Goal: Task Accomplishment & Management: Manage account settings

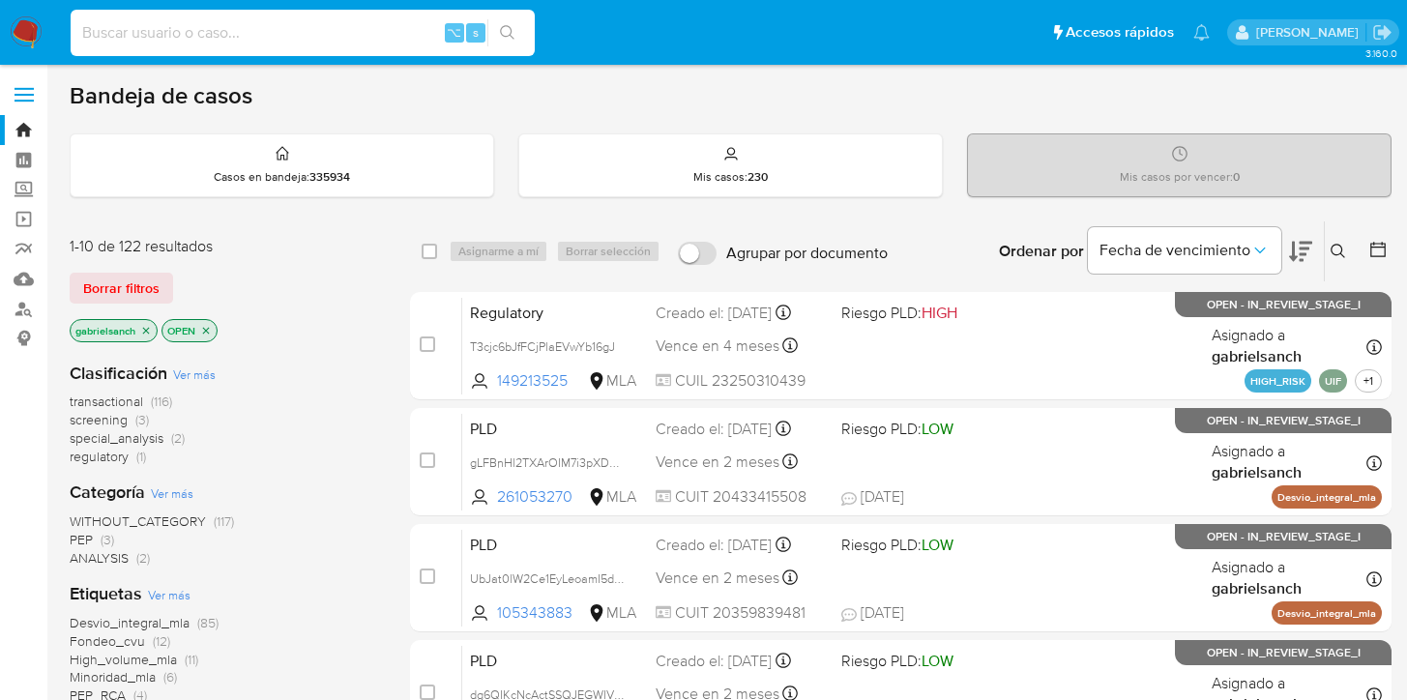
click at [332, 25] on input at bounding box center [303, 32] width 464 height 25
click at [178, 40] on input at bounding box center [303, 32] width 464 height 25
click at [266, 32] on input at bounding box center [303, 32] width 464 height 25
paste input "PFaJLwI6nz19m3o4MB02dJKD"
type input "PFaJLwI6nz19m3o4MB02dJKD"
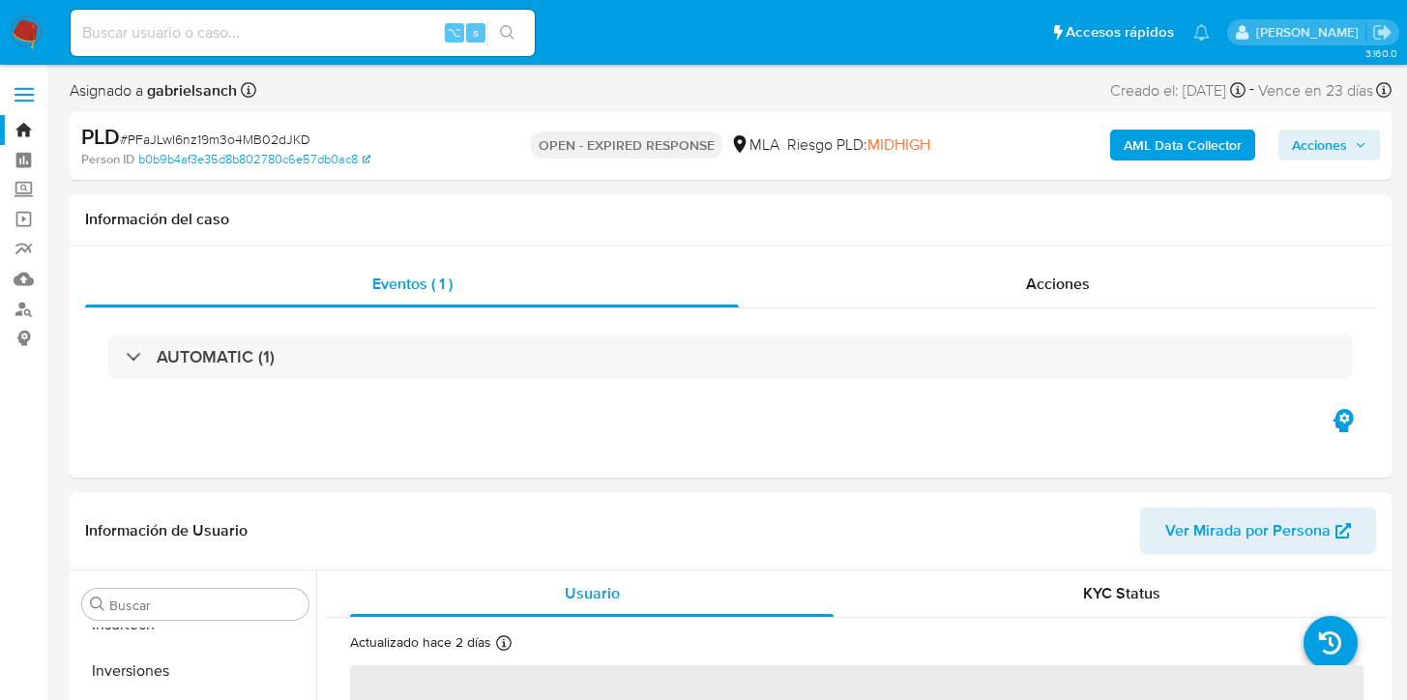
scroll to position [910, 0]
select select "10"
click at [261, 41] on input at bounding box center [303, 32] width 464 height 25
paste input "PFaJLwI6nz19m3o4MB02dJKD"
click at [722, 202] on div "Información del caso" at bounding box center [731, 219] width 1322 height 51
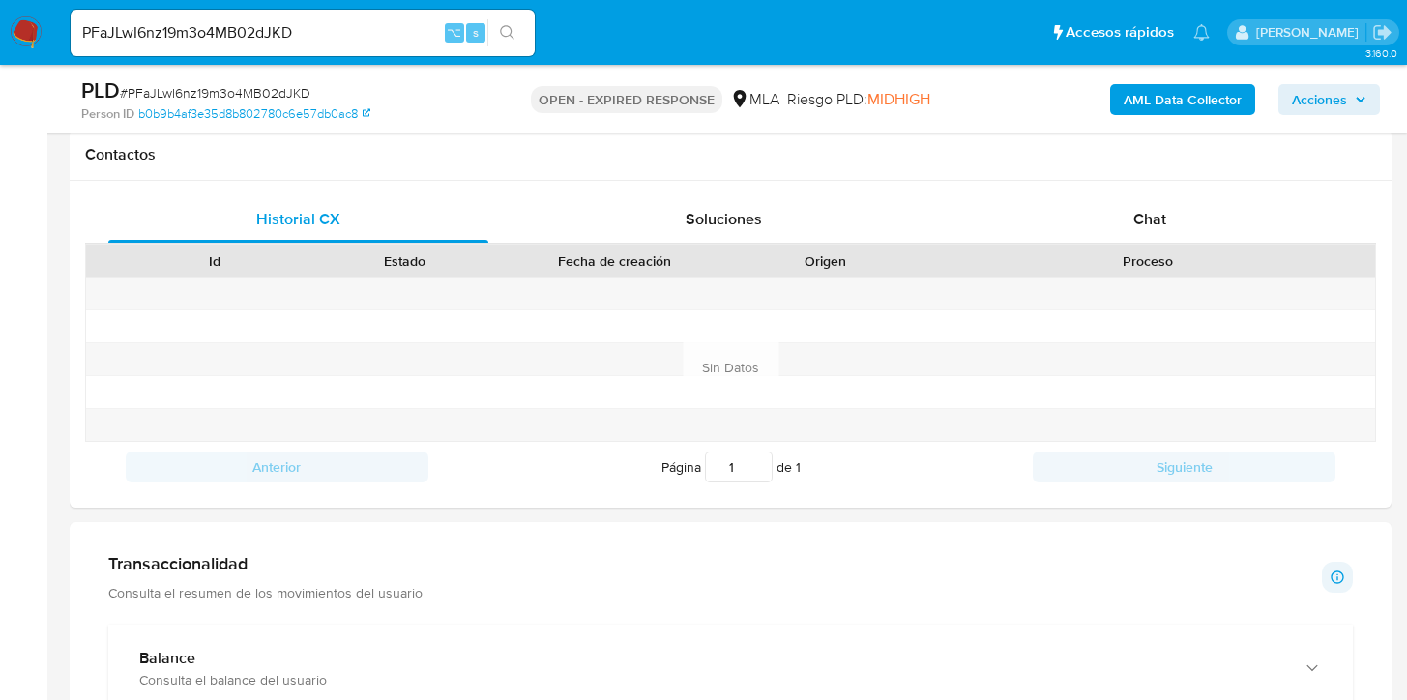
scroll to position [879, 0]
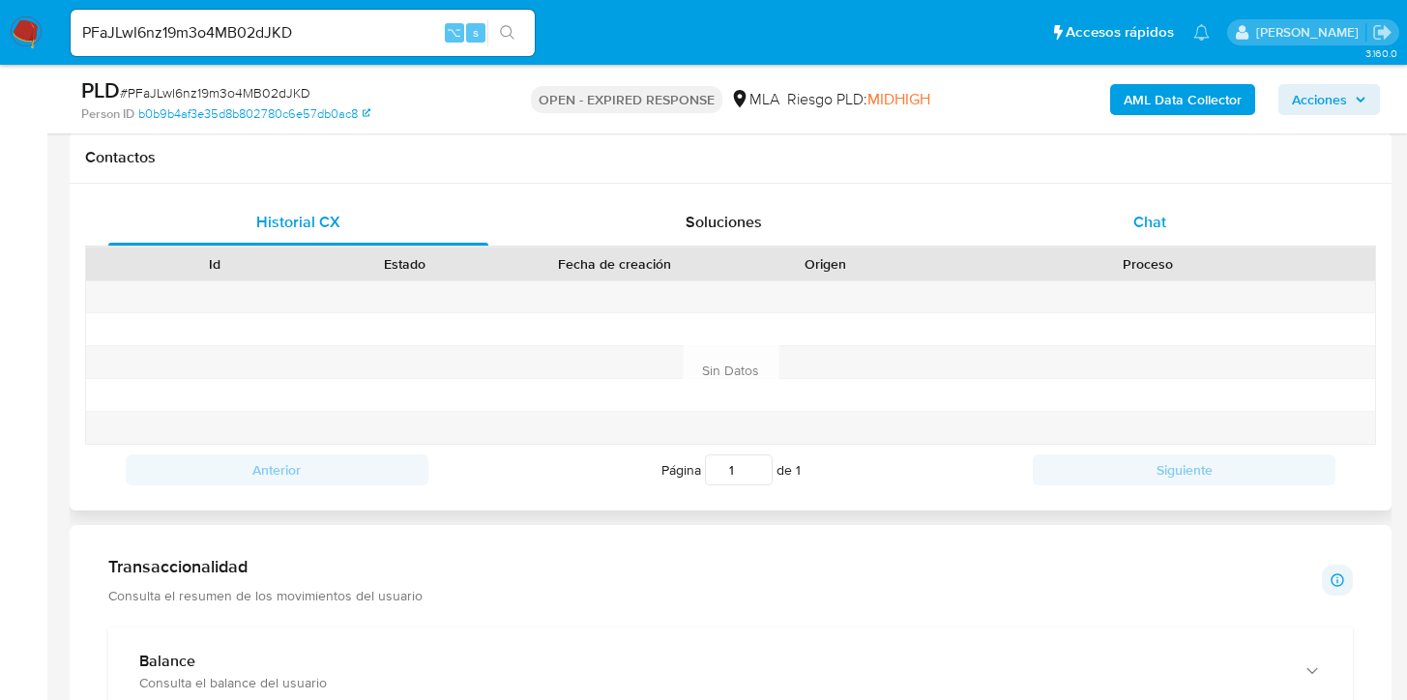
click at [1147, 225] on span "Chat" at bounding box center [1150, 222] width 33 height 22
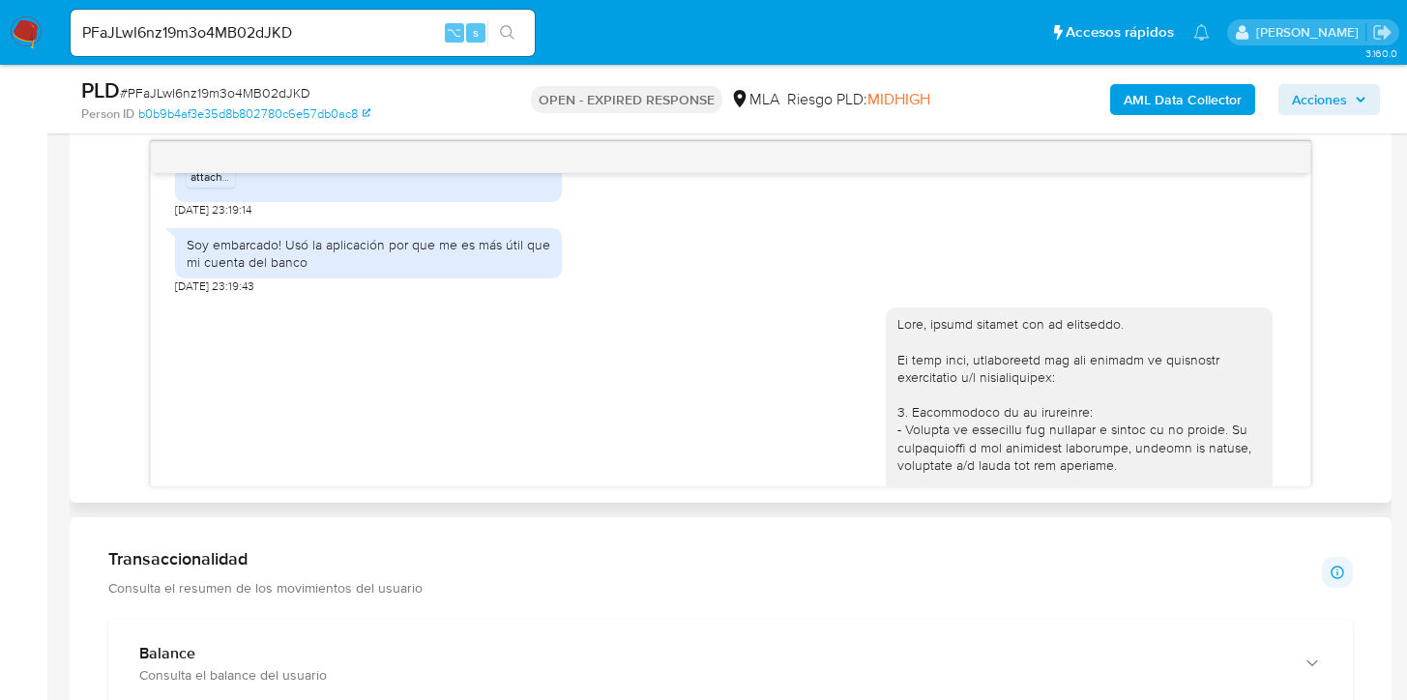
scroll to position [1193, 0]
click at [254, 28] on input "PFaJLwI6nz19m3o4MB02dJKD" at bounding box center [303, 32] width 464 height 25
click at [279, 28] on input "PFaJLwI6nz19m3o4MB02dJKD" at bounding box center [303, 32] width 464 height 25
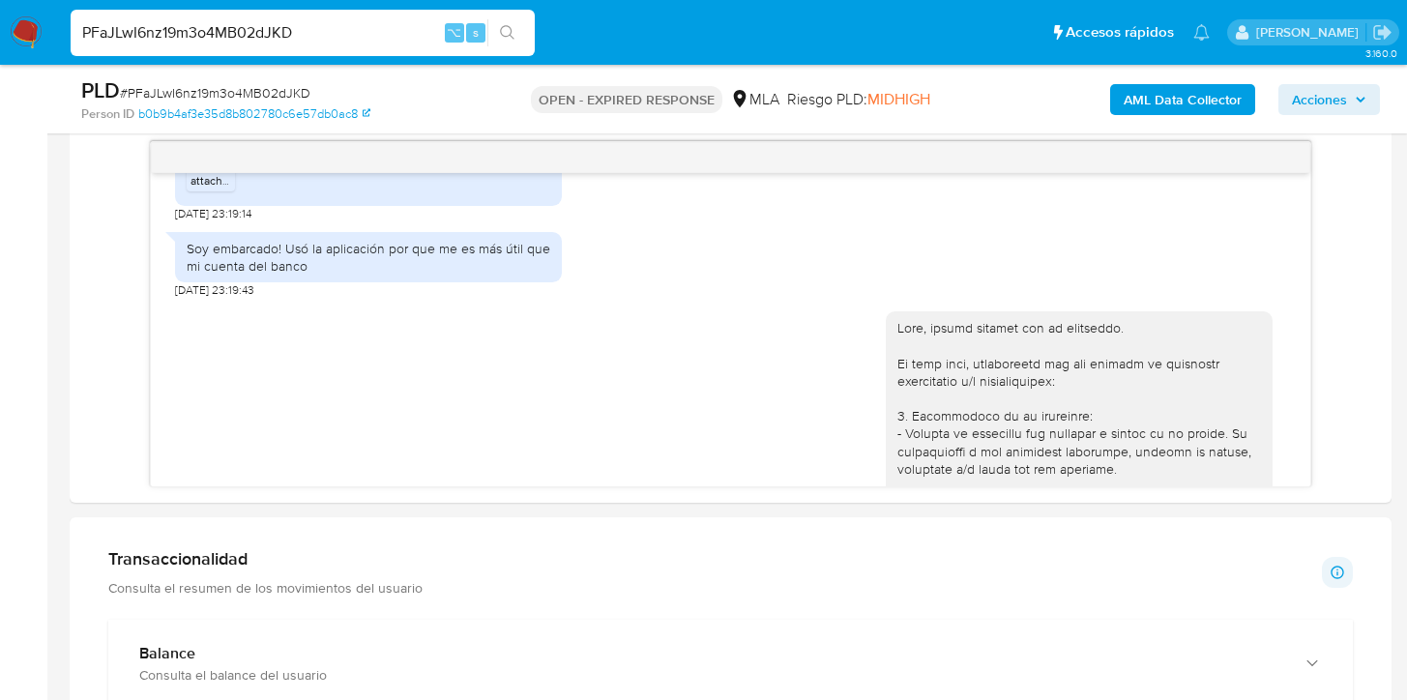
paste input "0TGyedA5l9zHpf7A5fG09DU"
type input "P0TGyedA5l9zHpf7A5fG09DU"
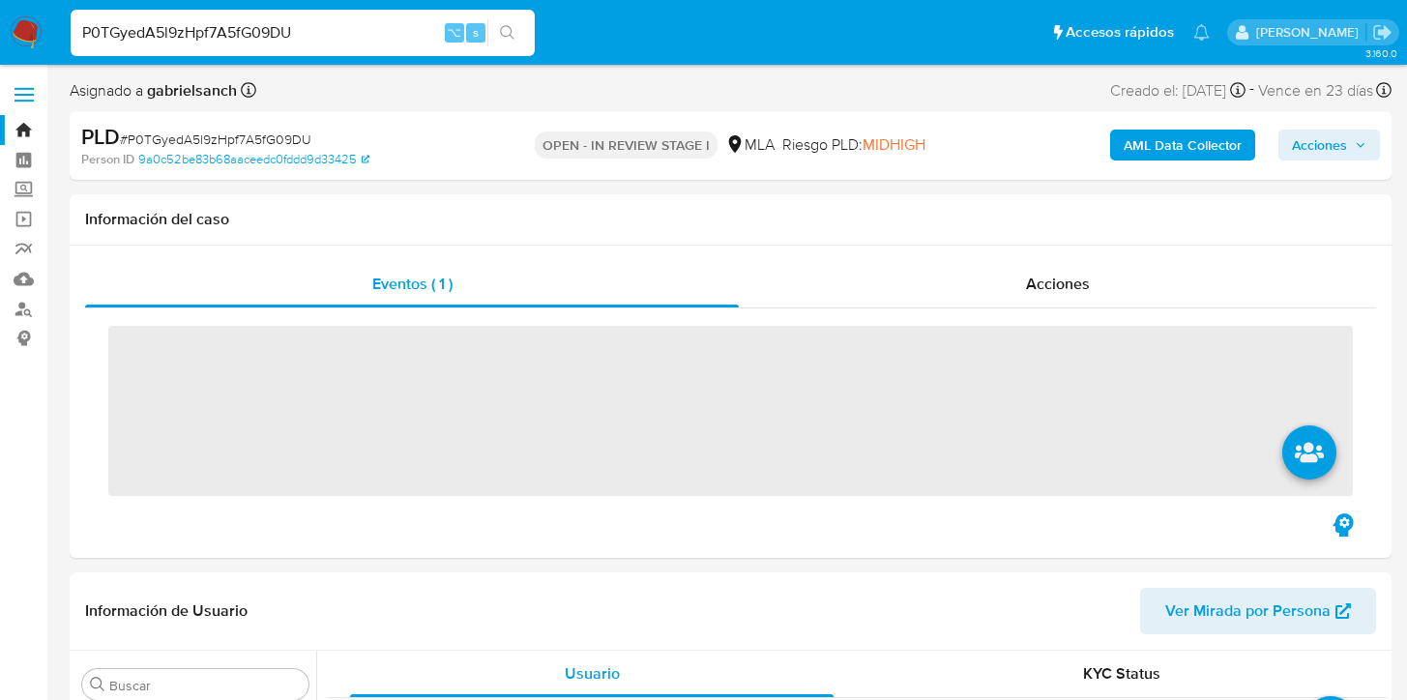
scroll to position [910, 0]
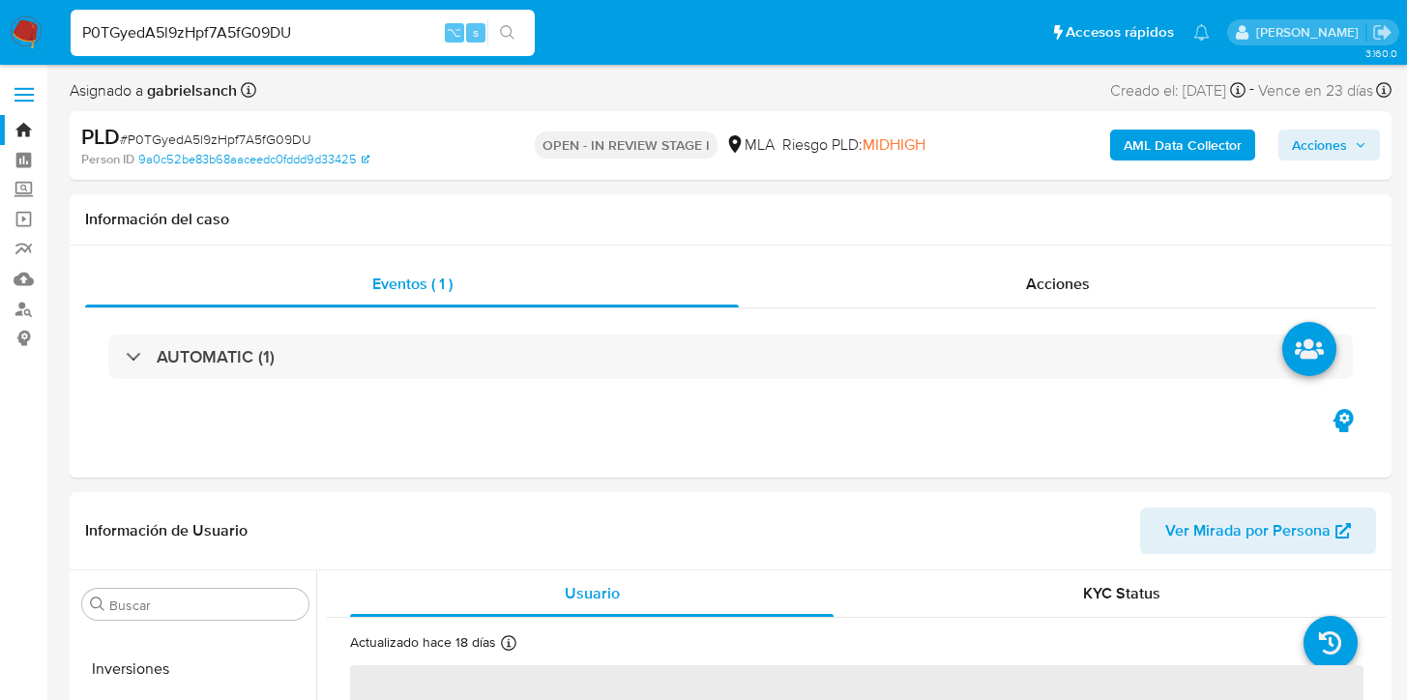
select select "10"
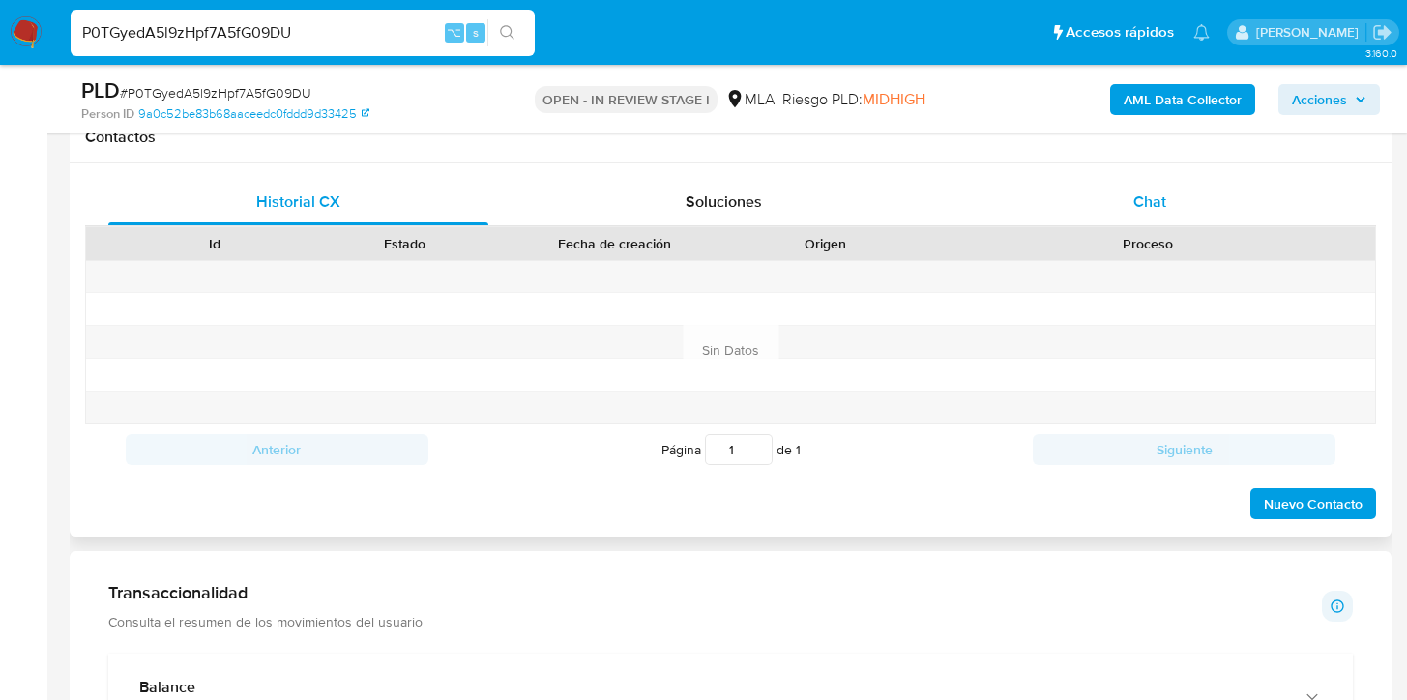
scroll to position [899, 0]
click at [1138, 198] on span "Chat" at bounding box center [1150, 202] width 33 height 22
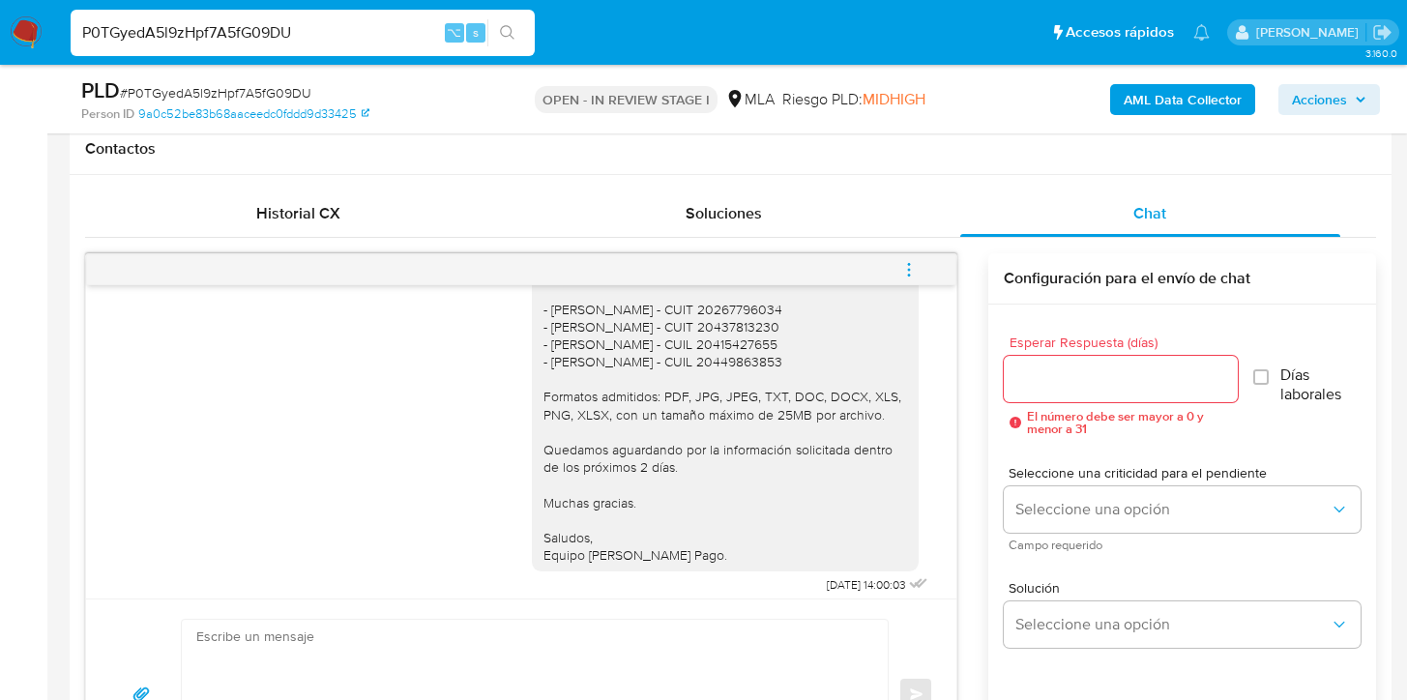
scroll to position [2423, 0]
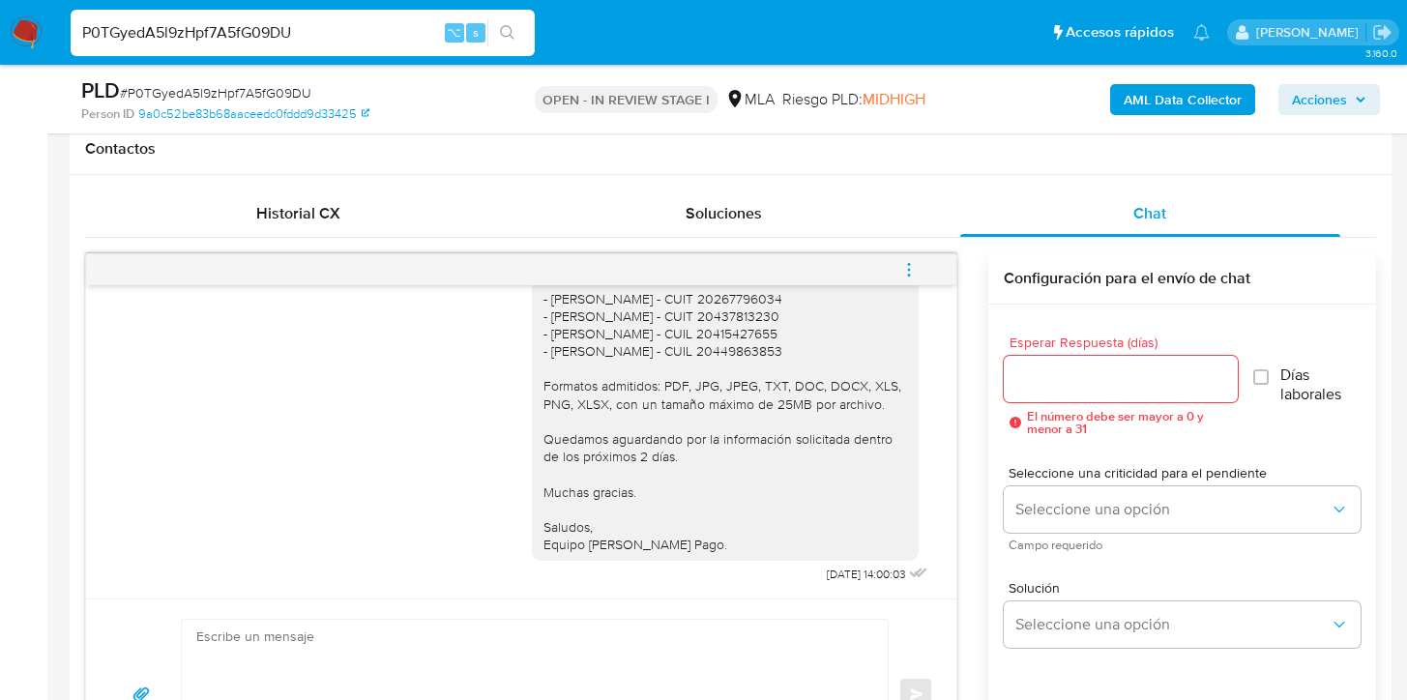
click at [257, 33] on input "P0TGyedA5l9zHpf7A5fG09DU" at bounding box center [303, 32] width 464 height 25
paste input "VHcdOcB4pEt14gMzB0ohfWpB"
type input "VHcdOcB4pEt14gMzB0ohfWpB"
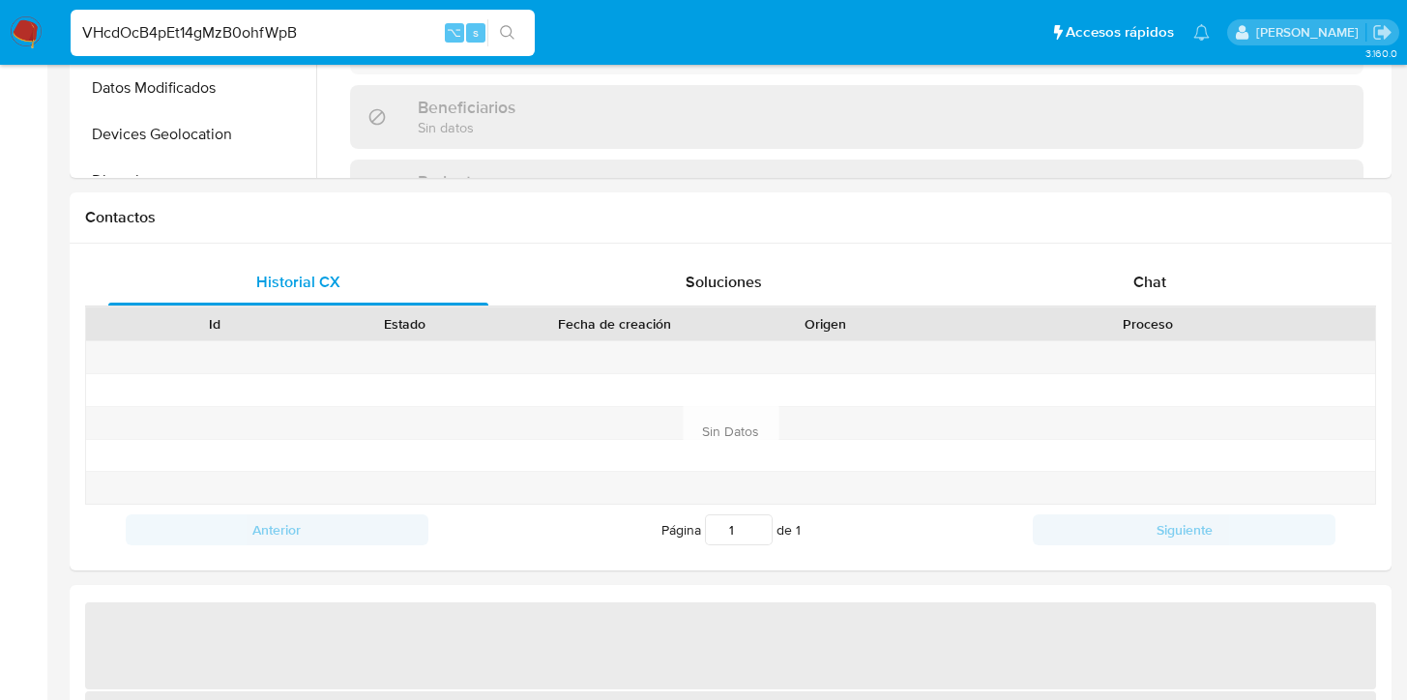
select select "10"
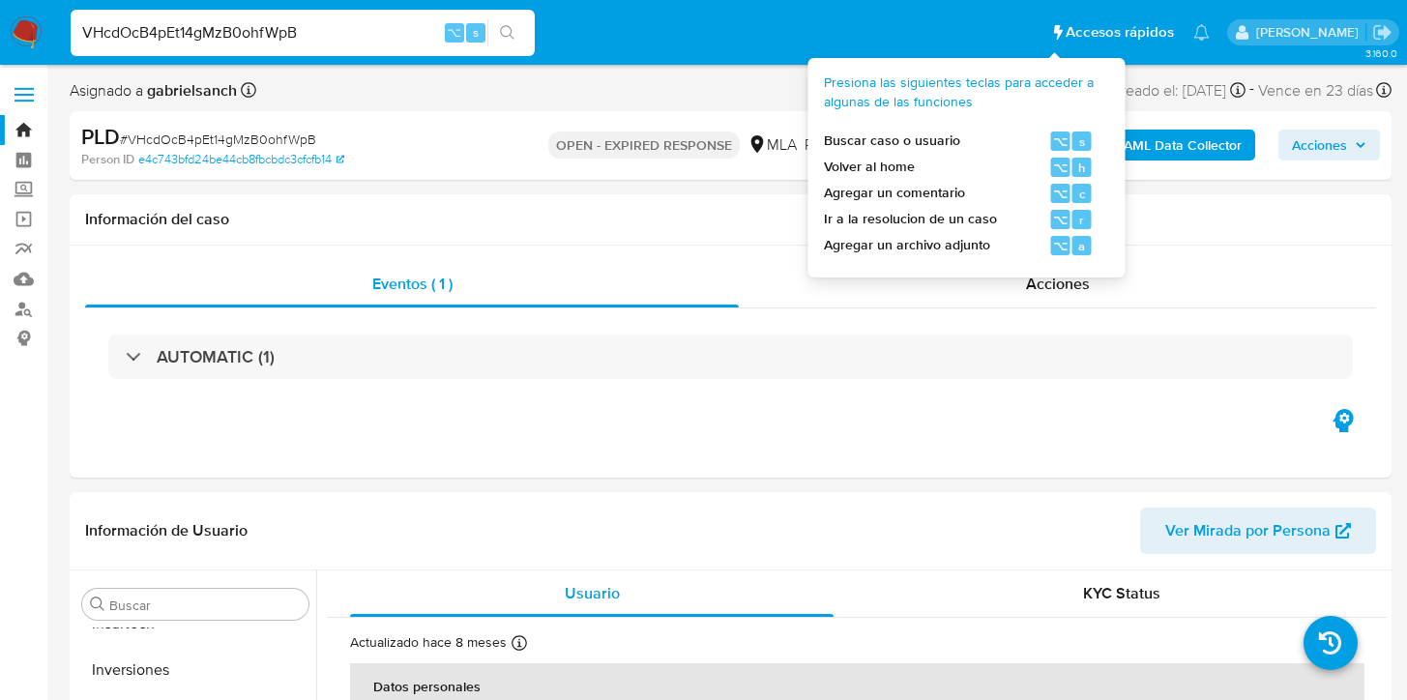
scroll to position [910, 0]
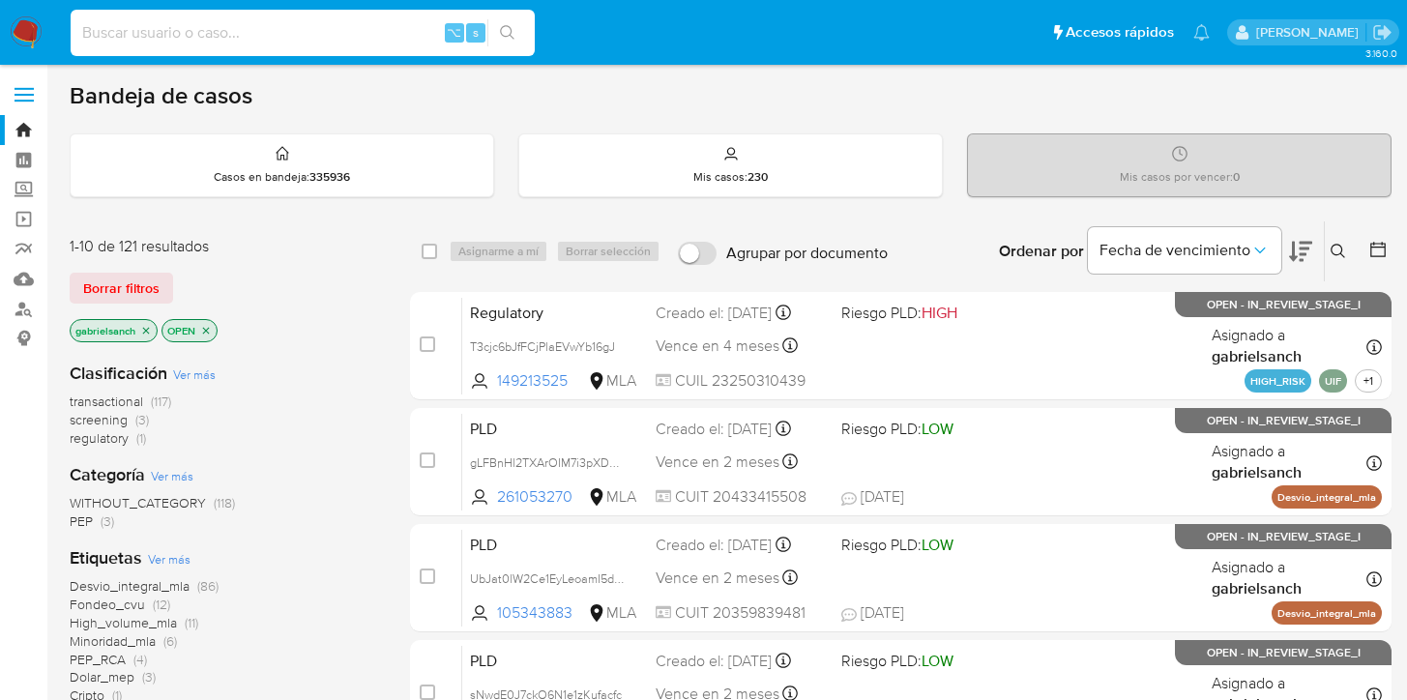
click at [316, 23] on input at bounding box center [303, 32] width 464 height 25
paste input "VHcdOcB4pEt14gMzB0ohfWpB"
type input "VHcdOcB4pEt14gMzB0ohfWpB"
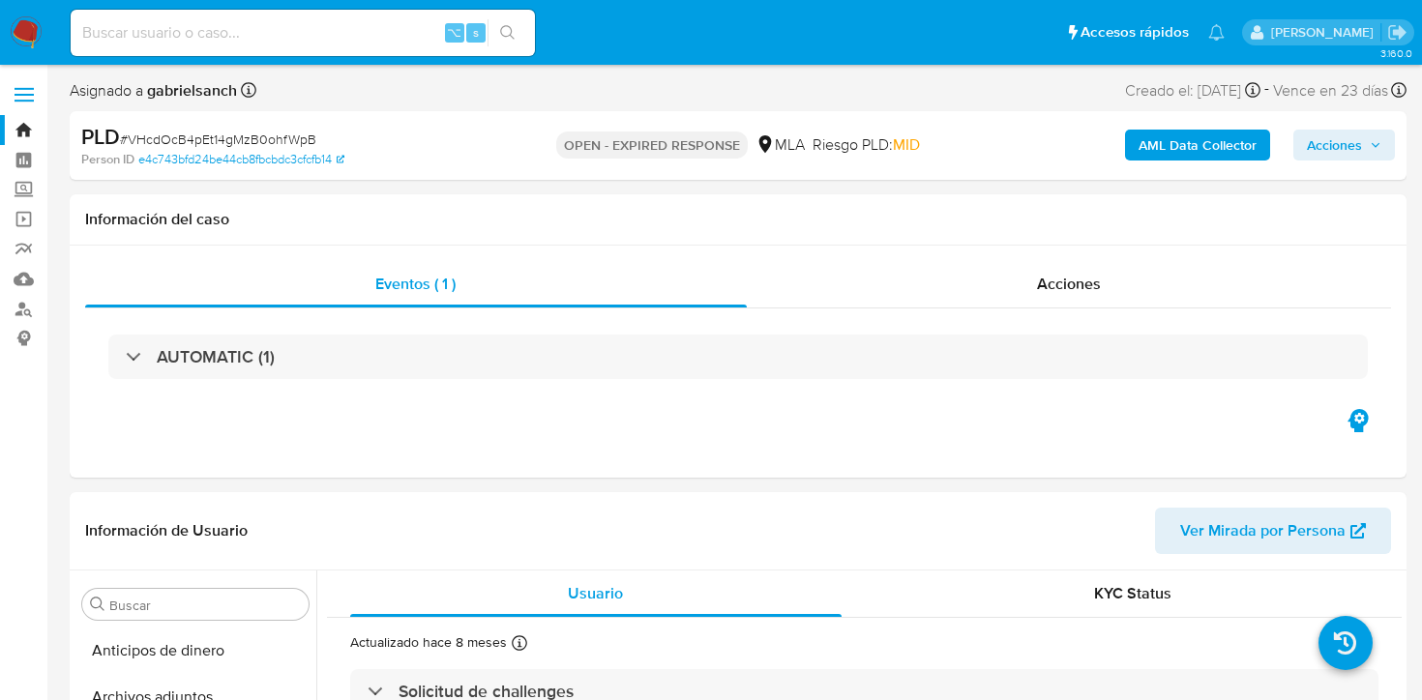
select select "10"
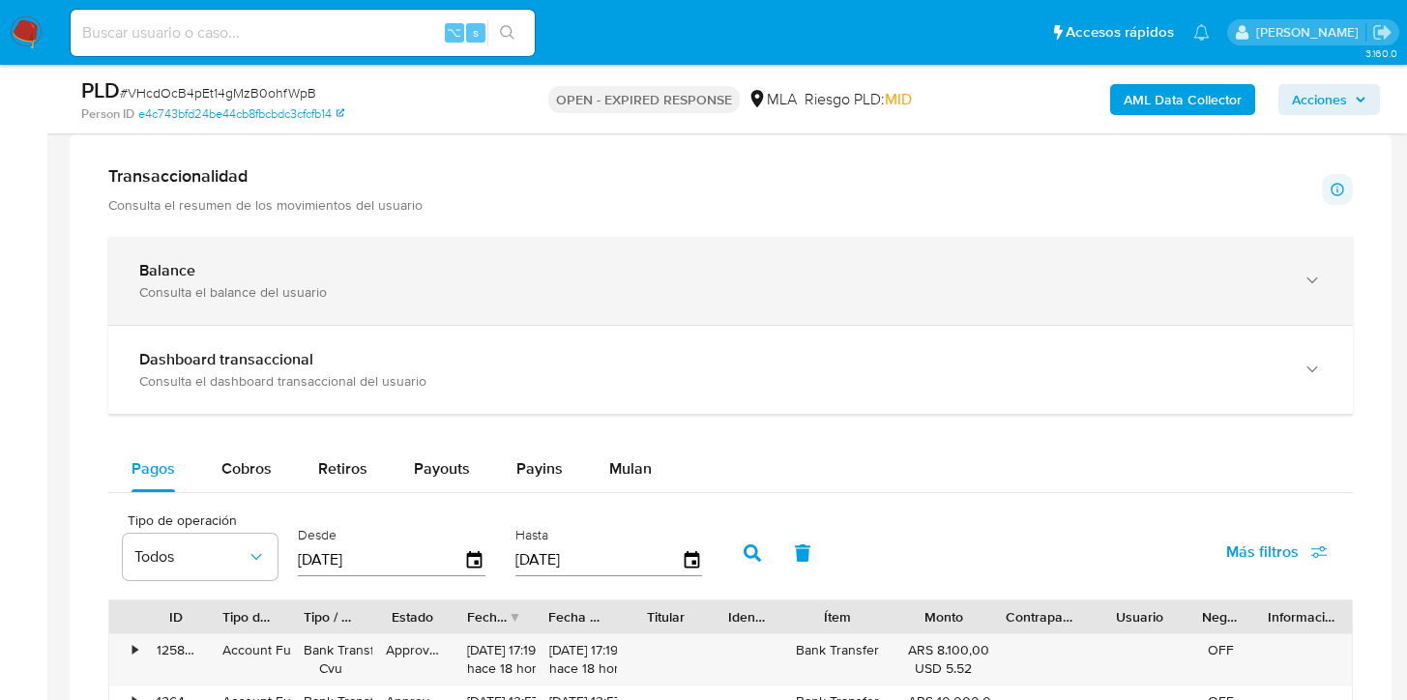
scroll to position [890, 0]
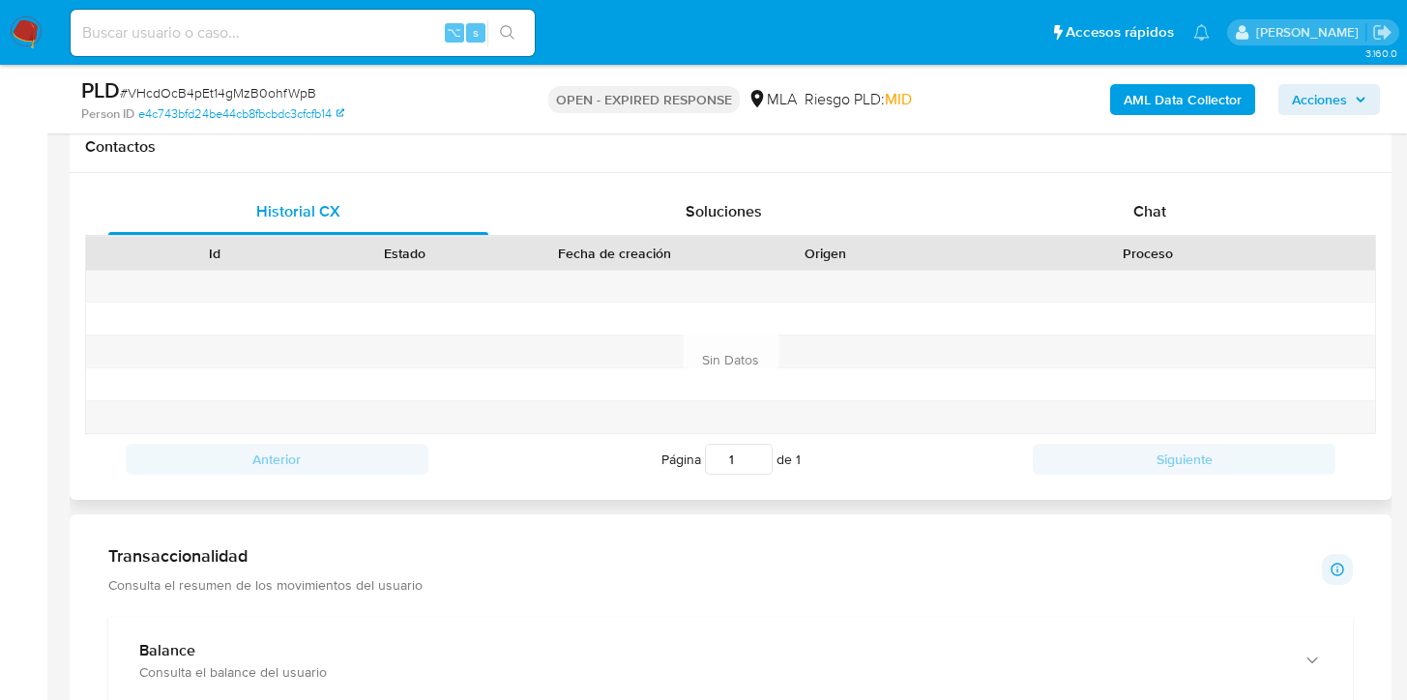
click at [1111, 237] on div "Proceso" at bounding box center [1148, 253] width 456 height 33
click at [1105, 221] on div "Chat" at bounding box center [1150, 212] width 380 height 46
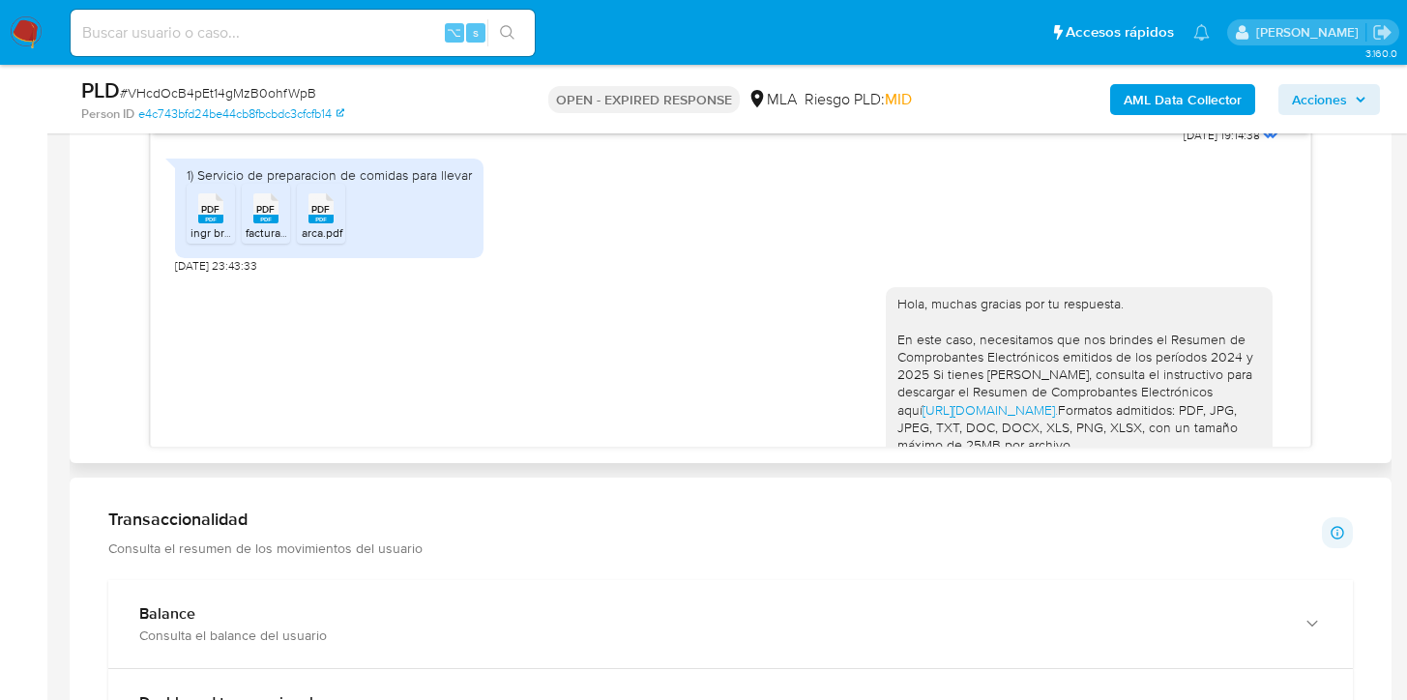
scroll to position [1995, 0]
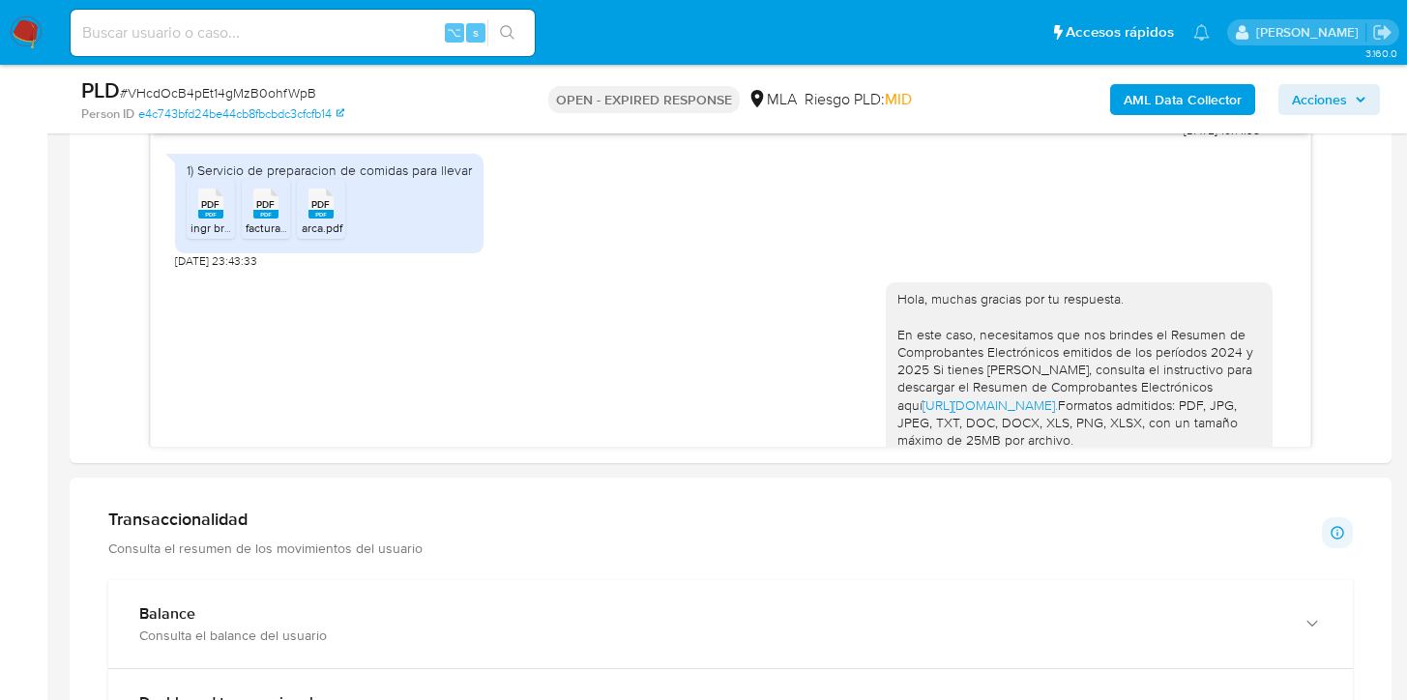
click at [276, 40] on input at bounding box center [303, 32] width 464 height 25
paste input "NhWwrPsJIoSjzR1UonNZaQfM"
type input "NhWwrPsJIoSjzR1UonNZaQfM"
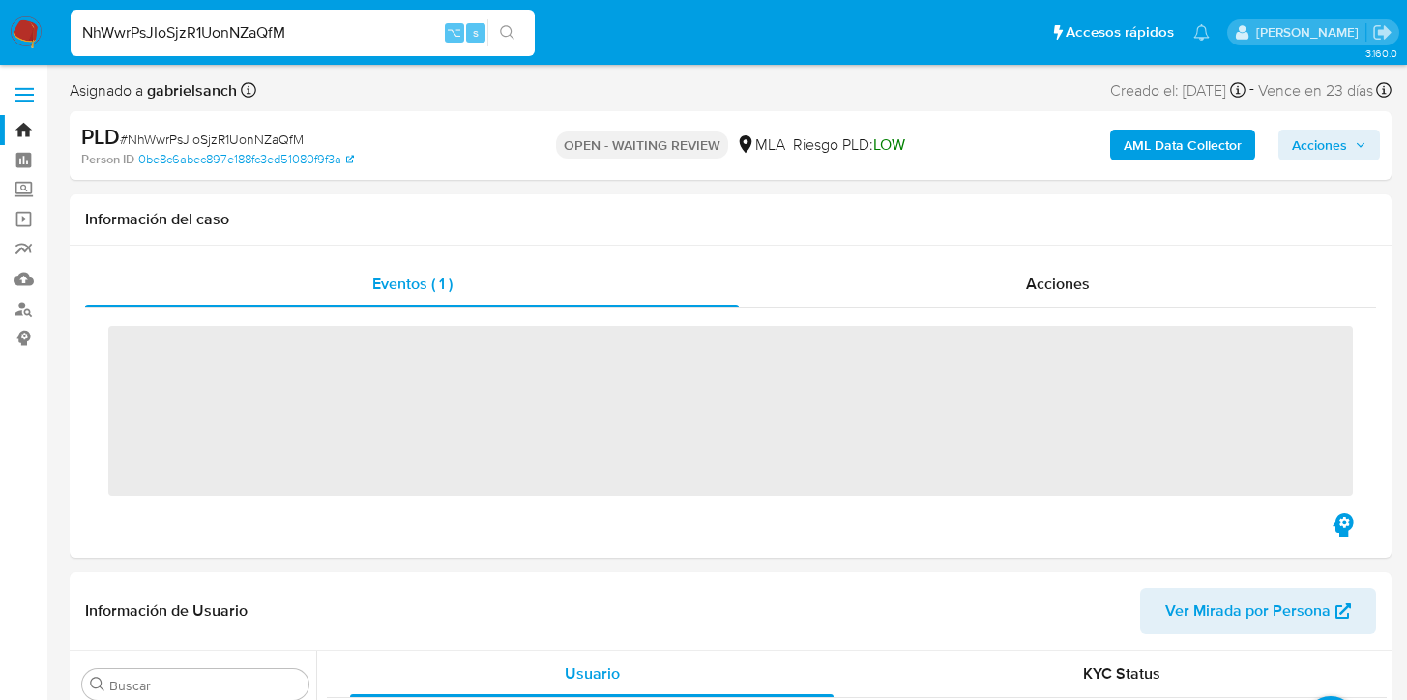
scroll to position [910, 0]
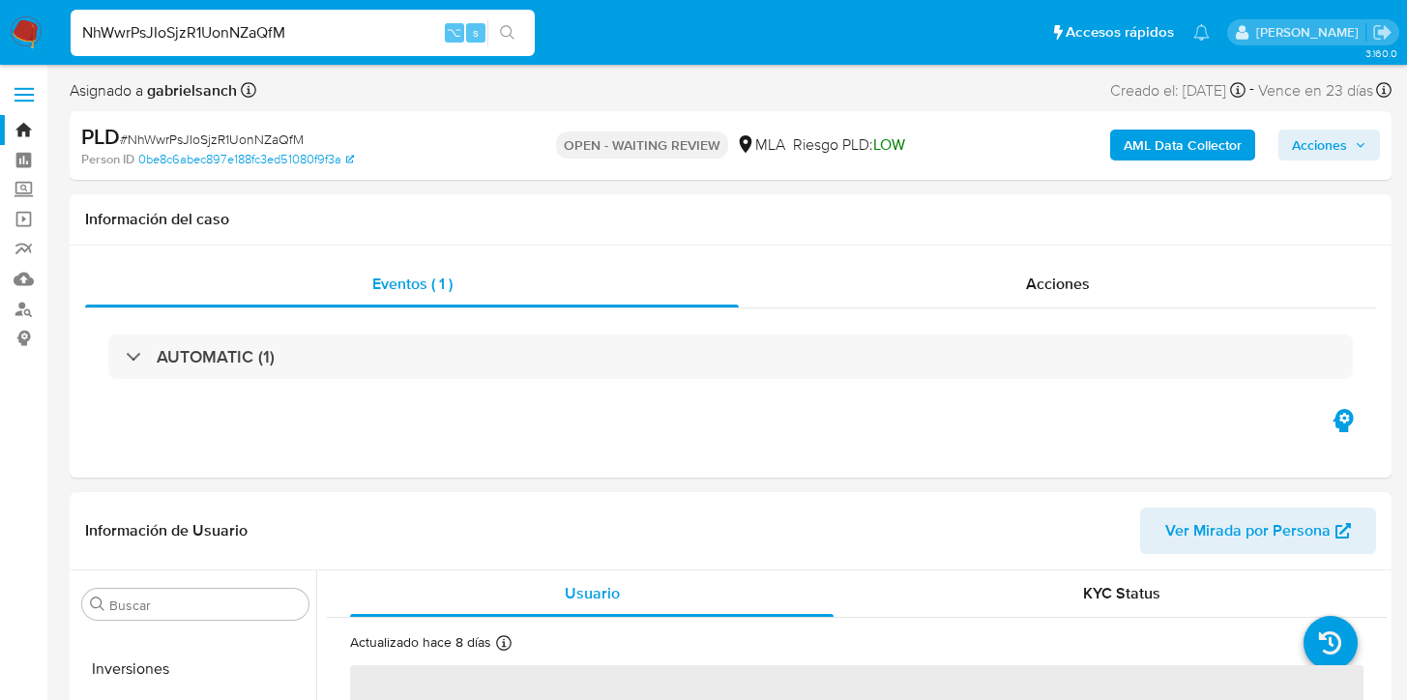
select select "10"
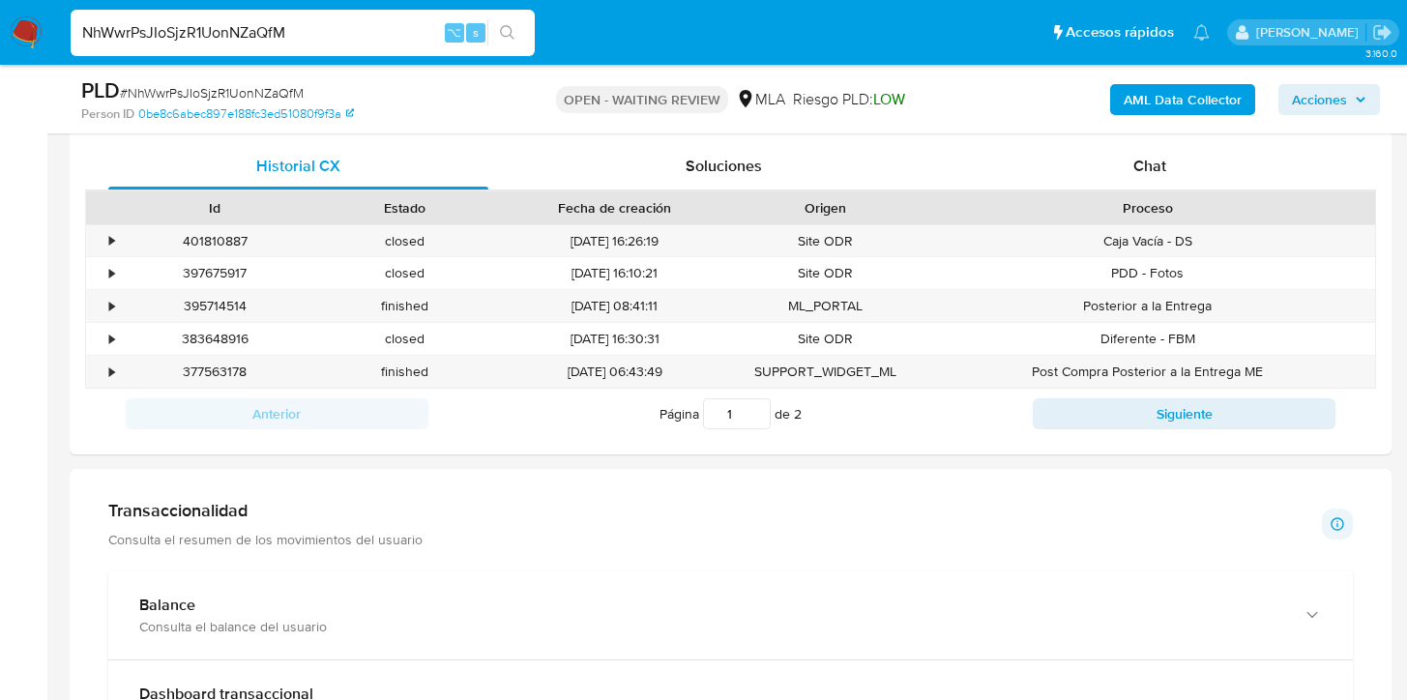
scroll to position [903, 0]
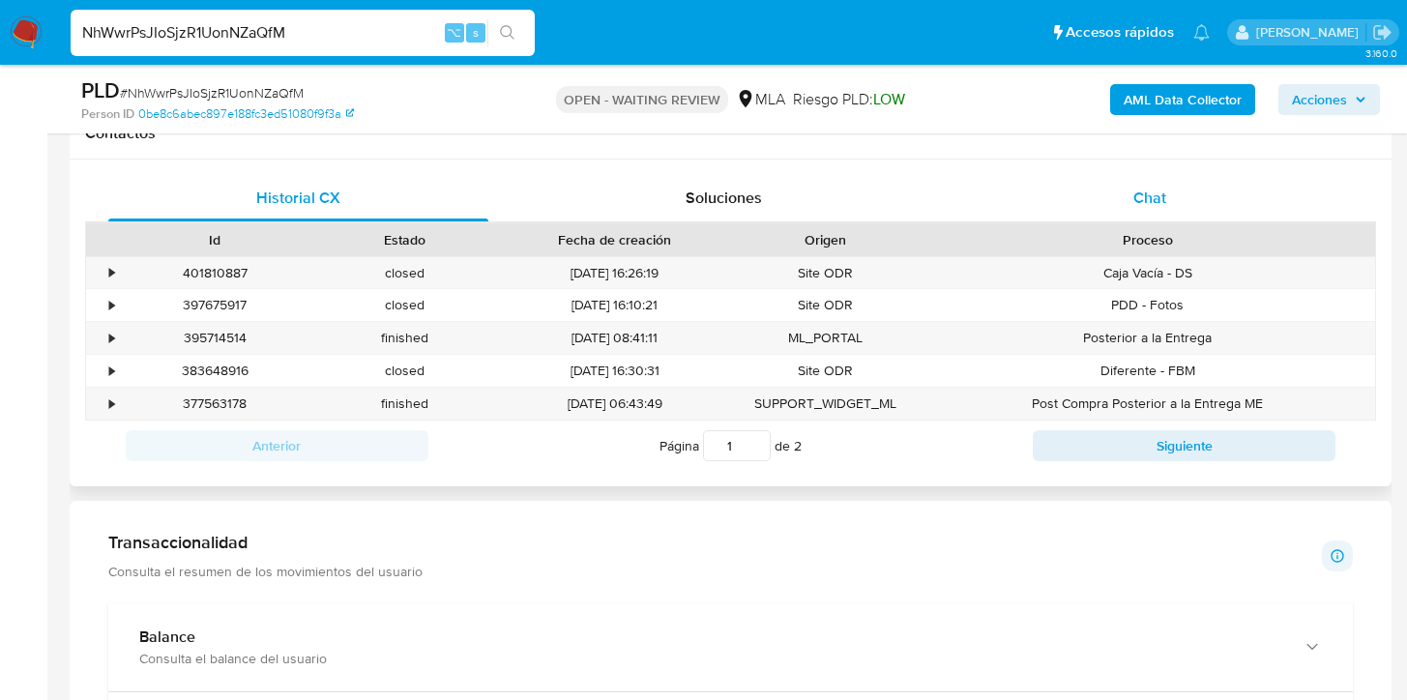
click at [1135, 200] on span "Chat" at bounding box center [1150, 198] width 33 height 22
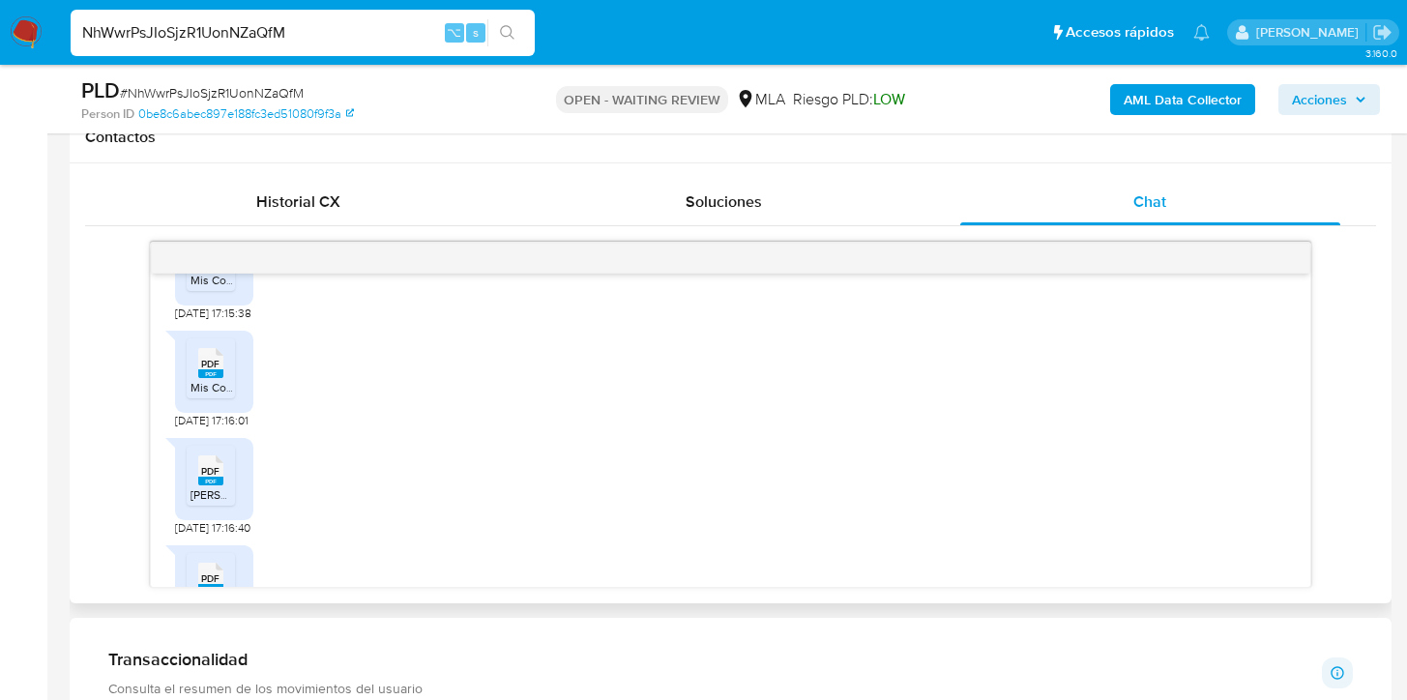
scroll to position [2691, 0]
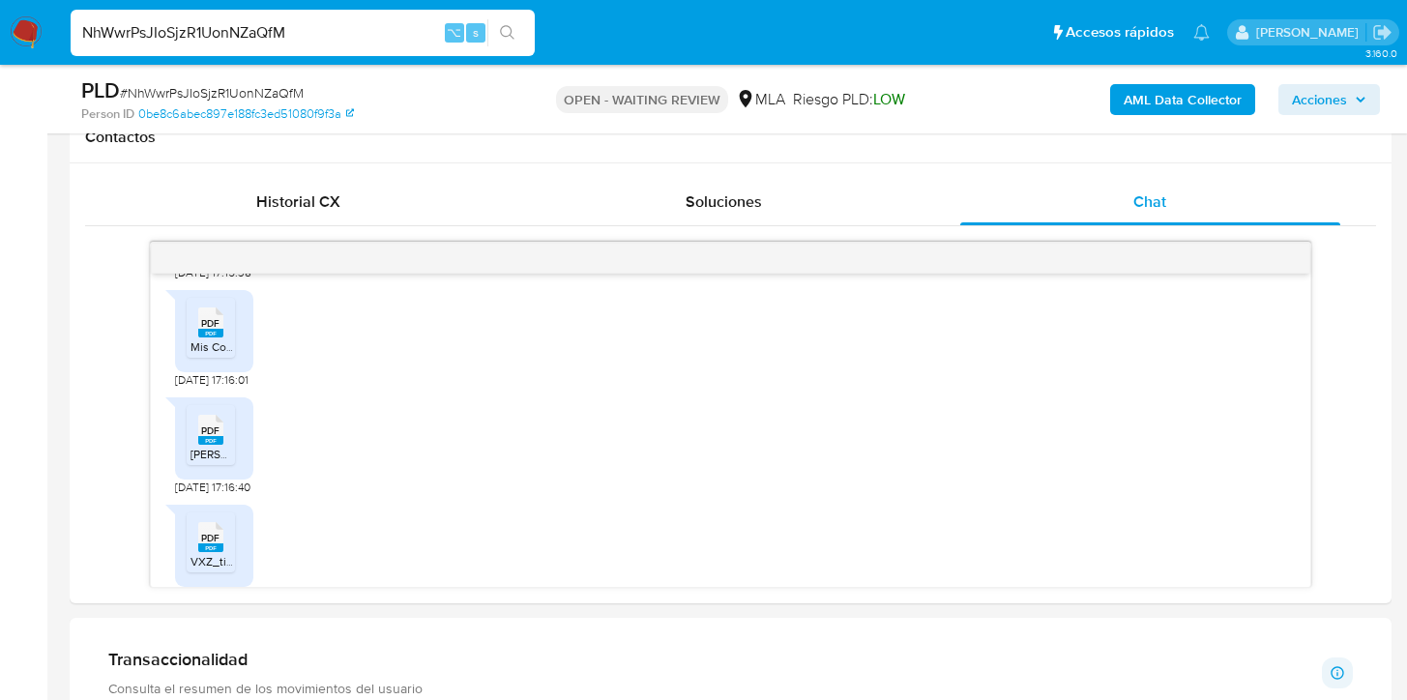
click at [217, 35] on input "NhWwrPsJIoSjzR1UonNZaQfM" at bounding box center [303, 32] width 464 height 25
paste input "8j5Jl4yU2kUtvVYIo5DX5mqG"
type input "8j5Jl4yU2kUtvVYIo5DX5mqG"
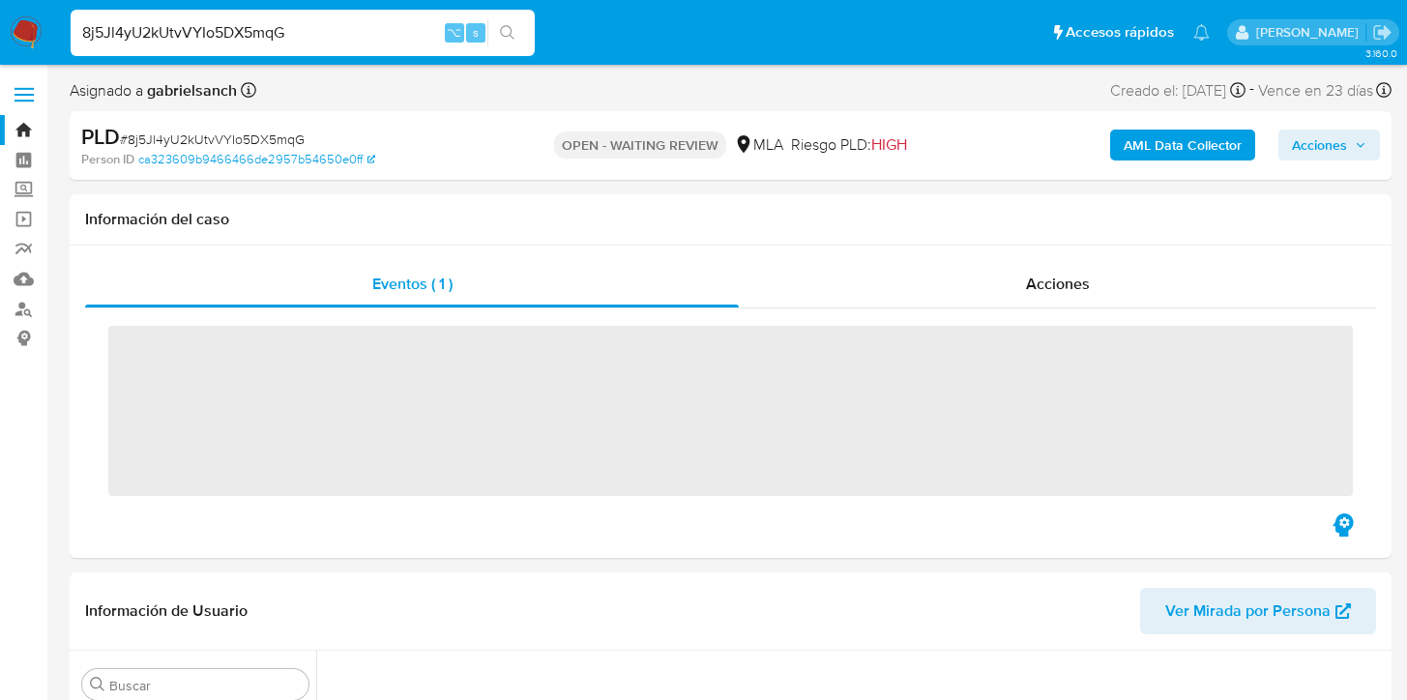
scroll to position [872, 0]
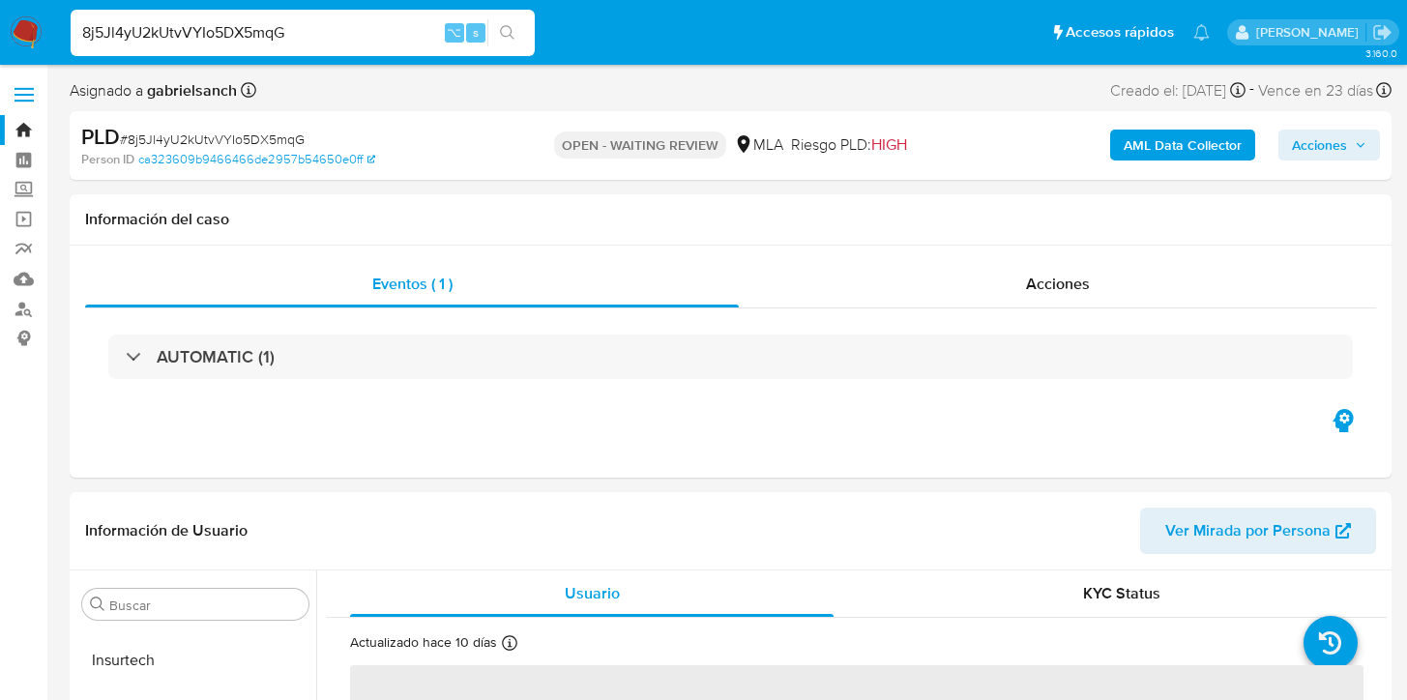
select select "10"
click at [252, 28] on input "8j5Jl4yU2kUtvVYIo5DX5mqG" at bounding box center [303, 32] width 464 height 25
paste input "JMnu8Z73jehnI7AgcZdppPHD"
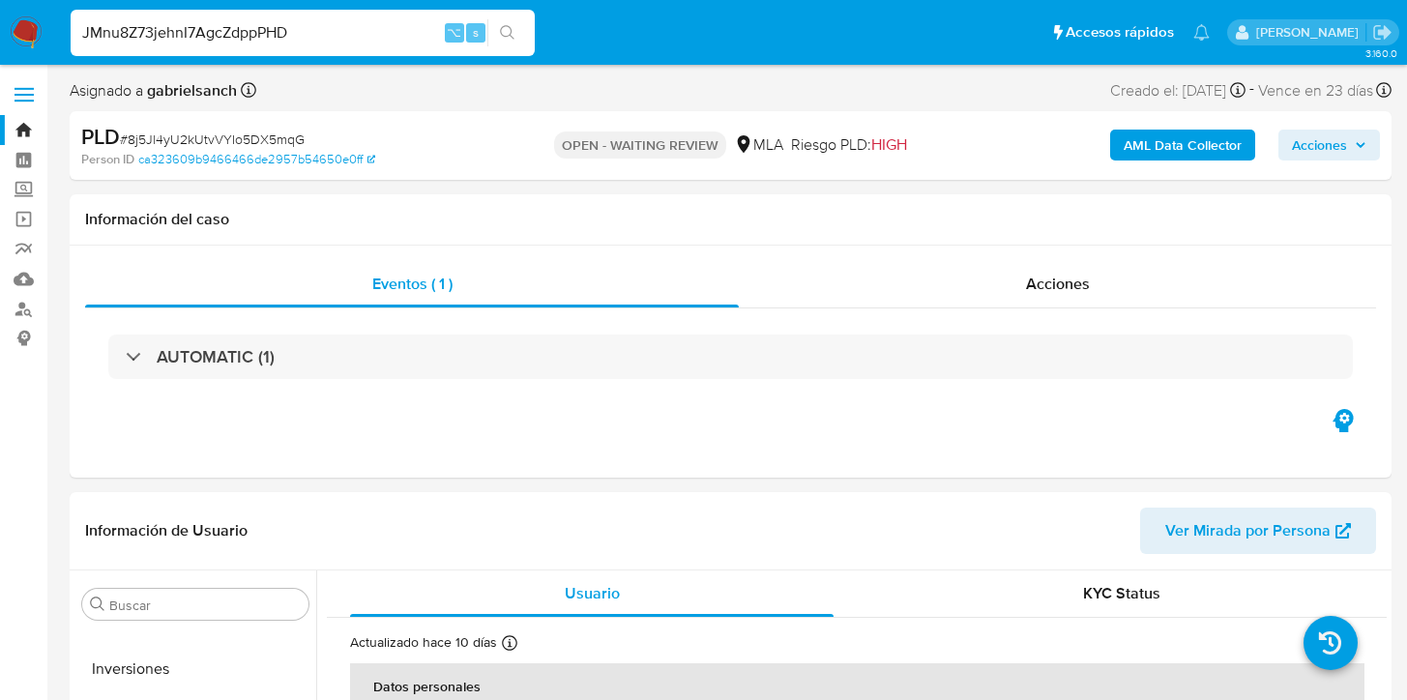
type input "JMnu8Z73jehnI7AgcZdppPHD"
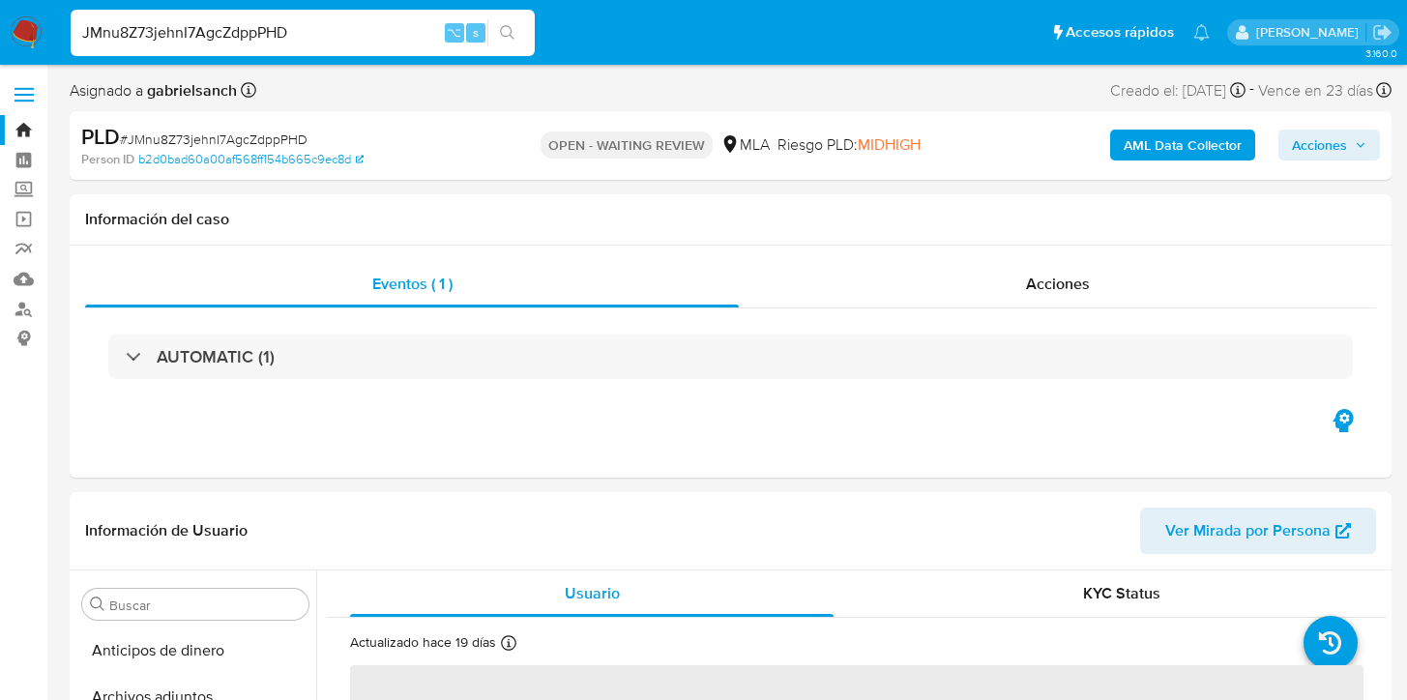
select select "10"
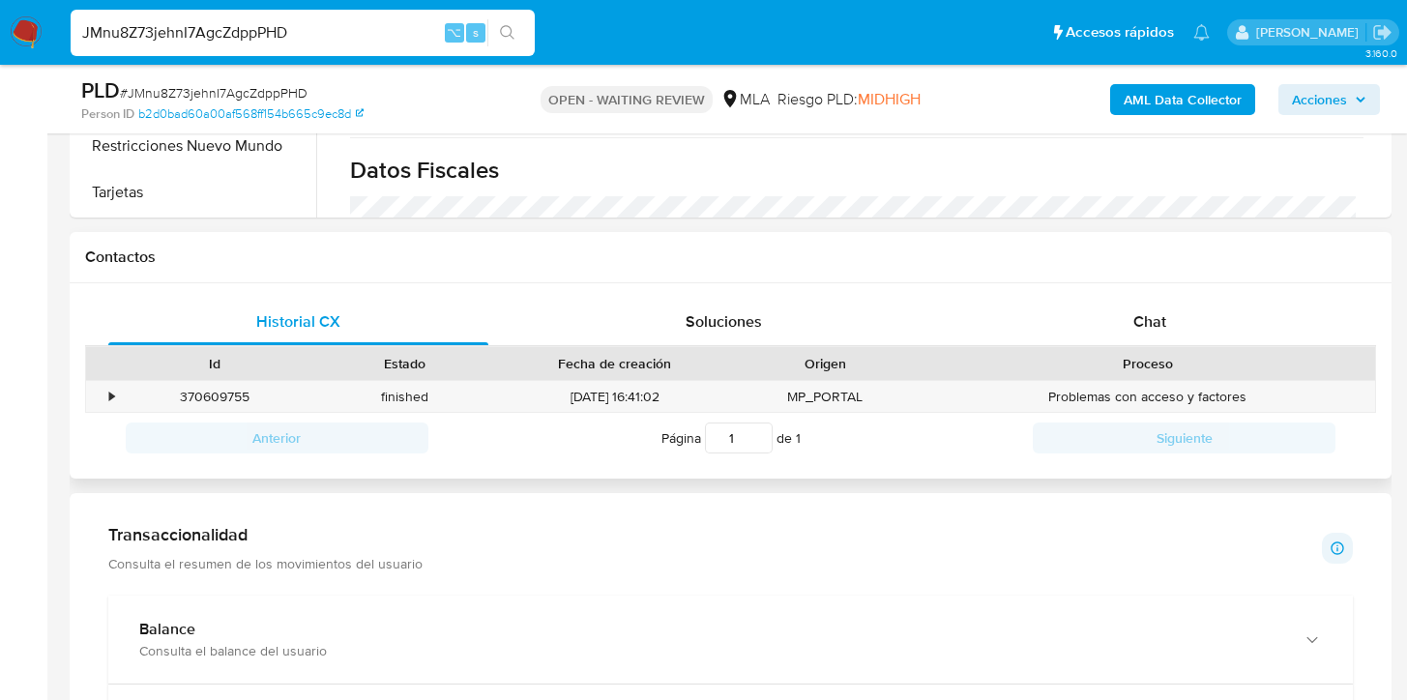
scroll to position [830, 0]
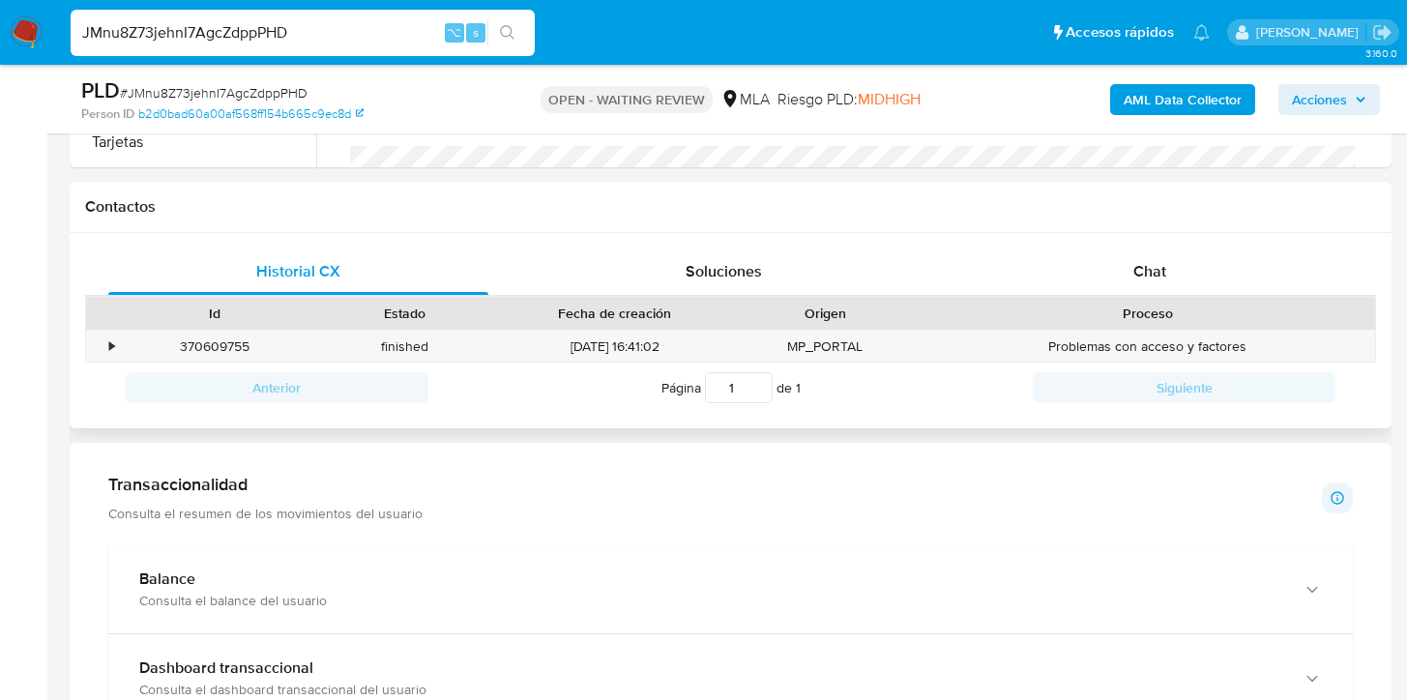
click at [1143, 245] on div "Historial CX Soluciones Chat Id Estado Fecha de creación Origen Proceso • 37060…" at bounding box center [731, 331] width 1322 height 196
click at [1164, 279] on span "Chat" at bounding box center [1150, 271] width 33 height 22
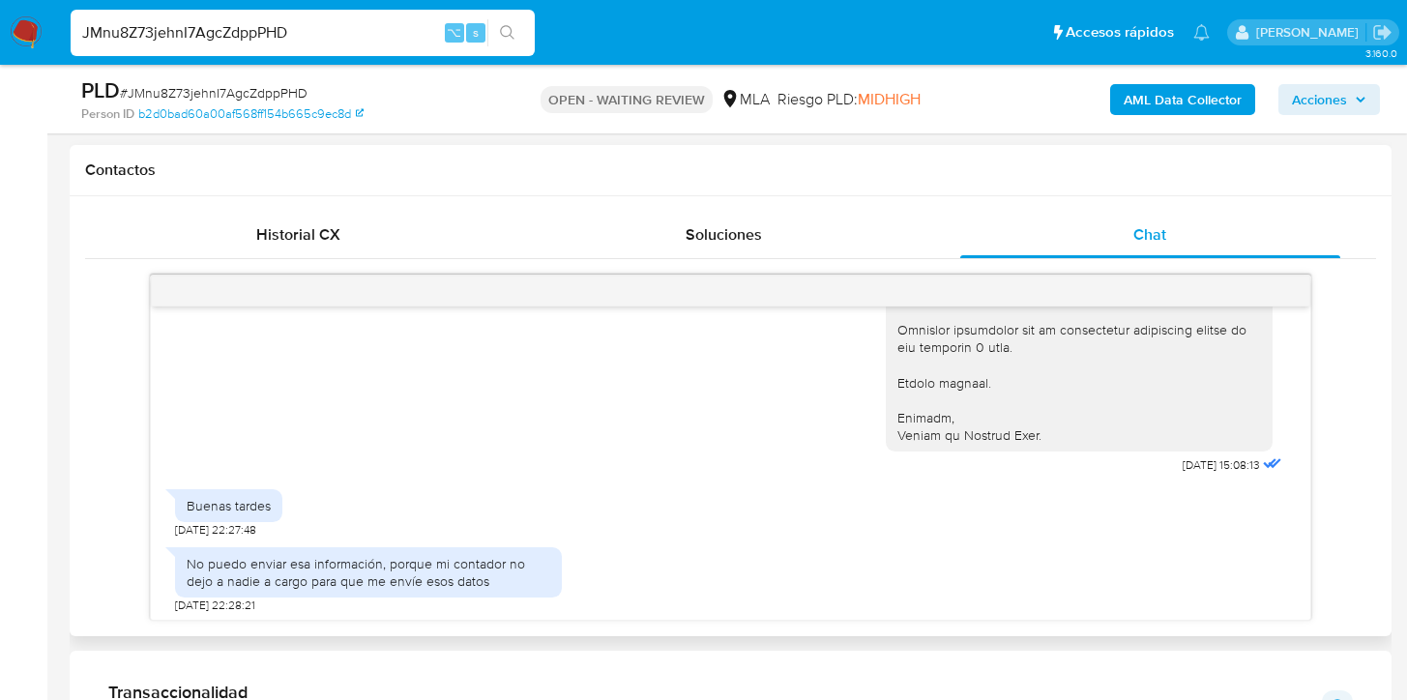
scroll to position [3512, 0]
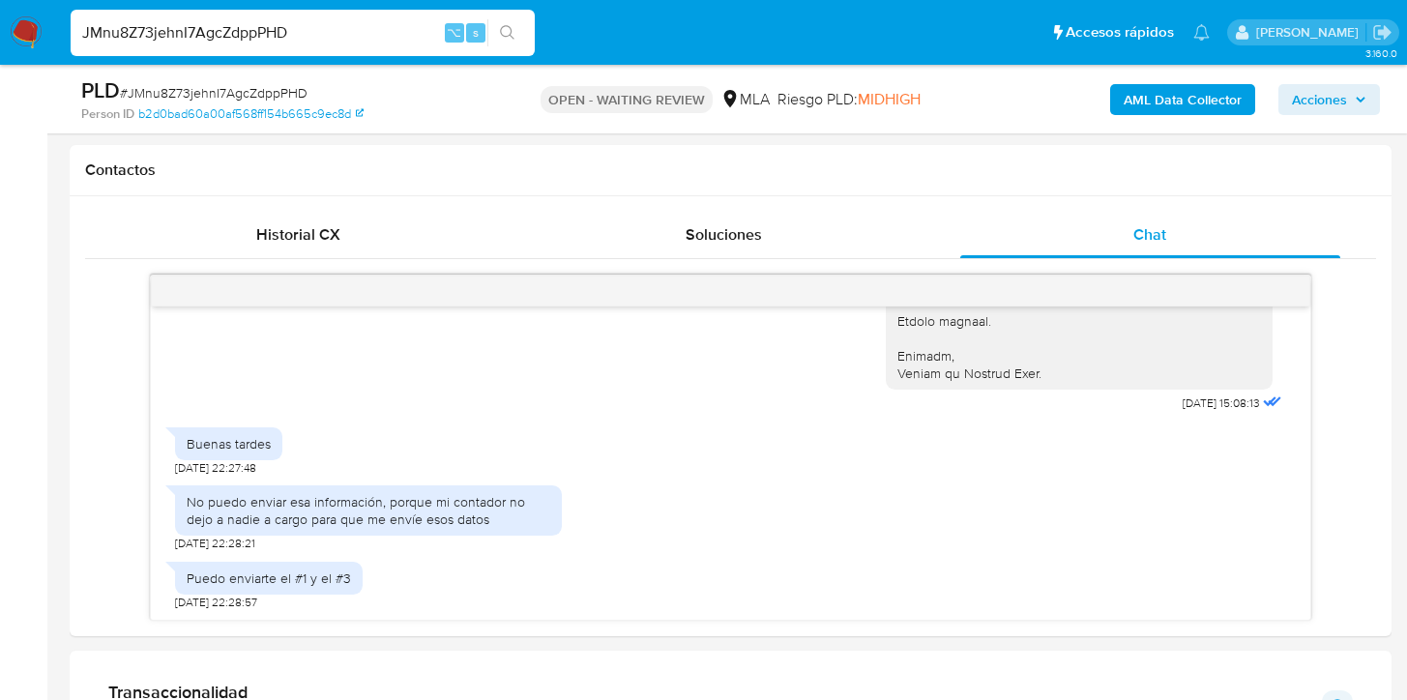
click at [268, 36] on input "JMnu8Z73jehnI7AgcZdppPHD" at bounding box center [303, 32] width 464 height 25
paste input "i5LJMfdtT2NeDIFzW5At5qYx"
type input "i5LJMfdtT2NeDIFzW5At5qYx"
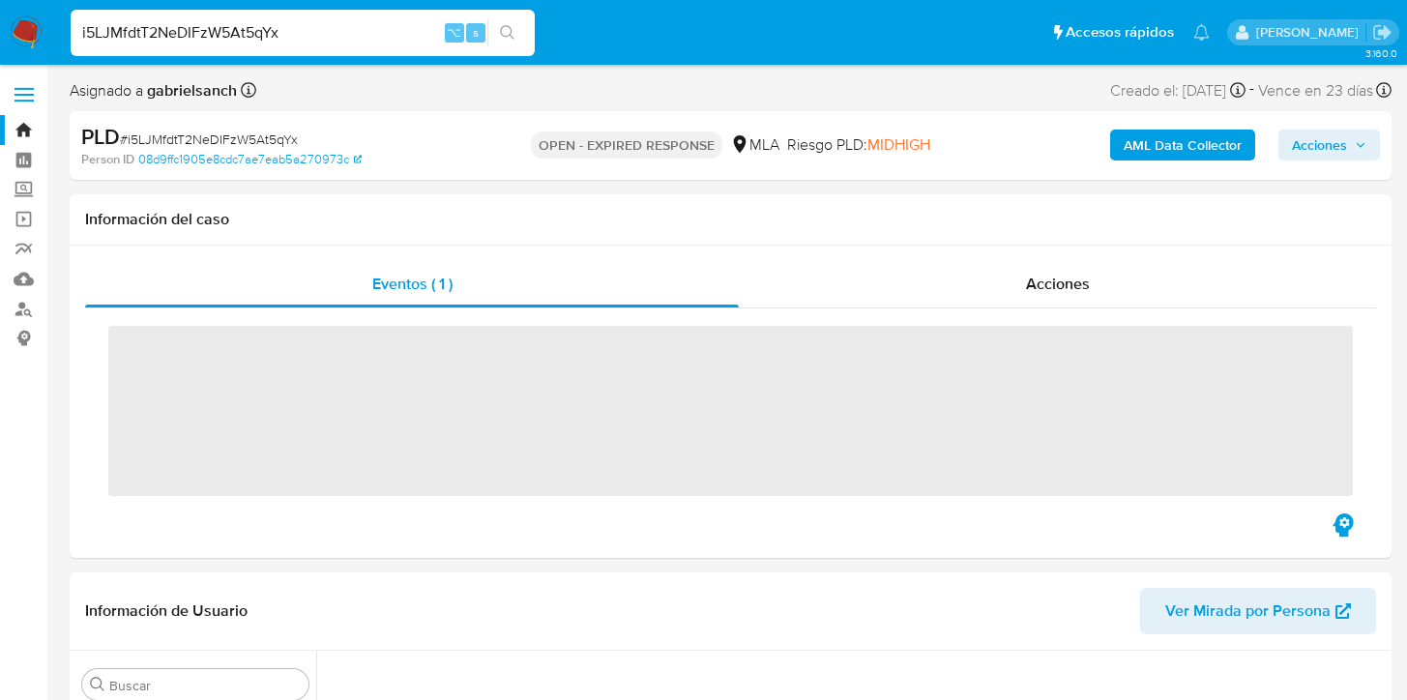
scroll to position [142, 0]
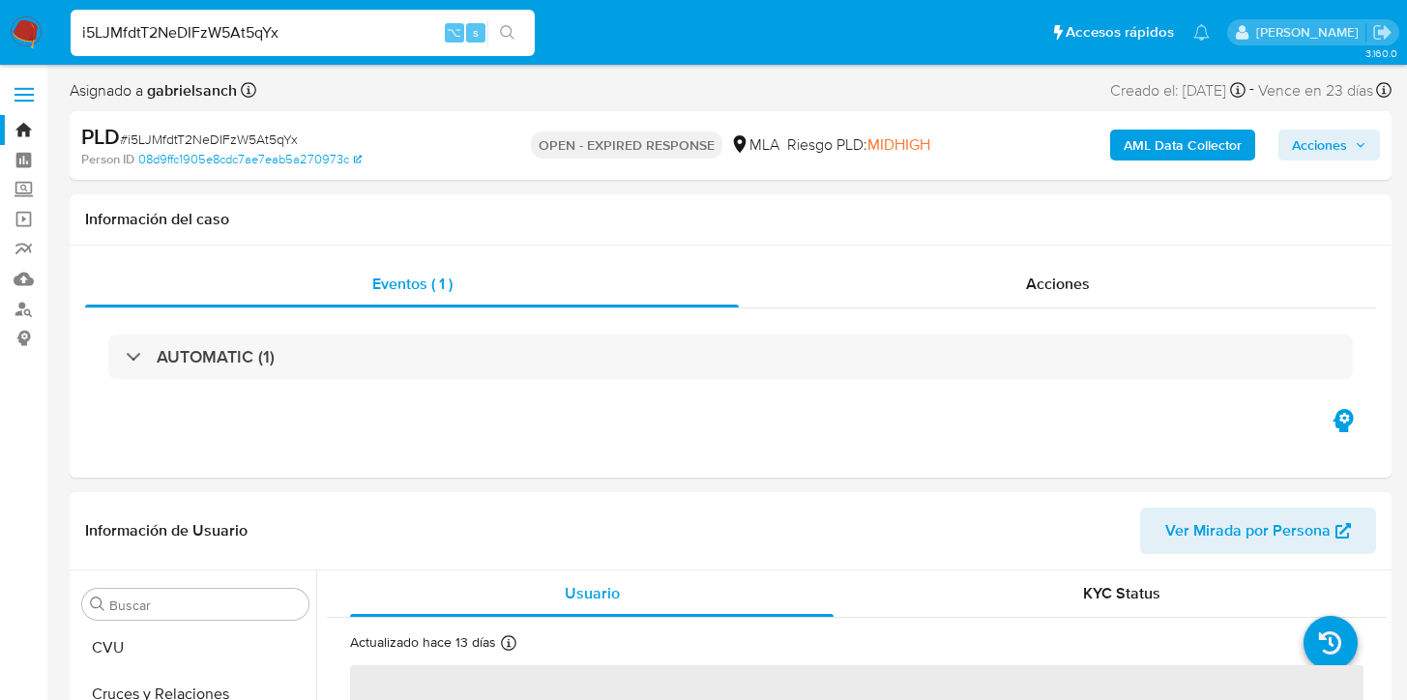
select select "10"
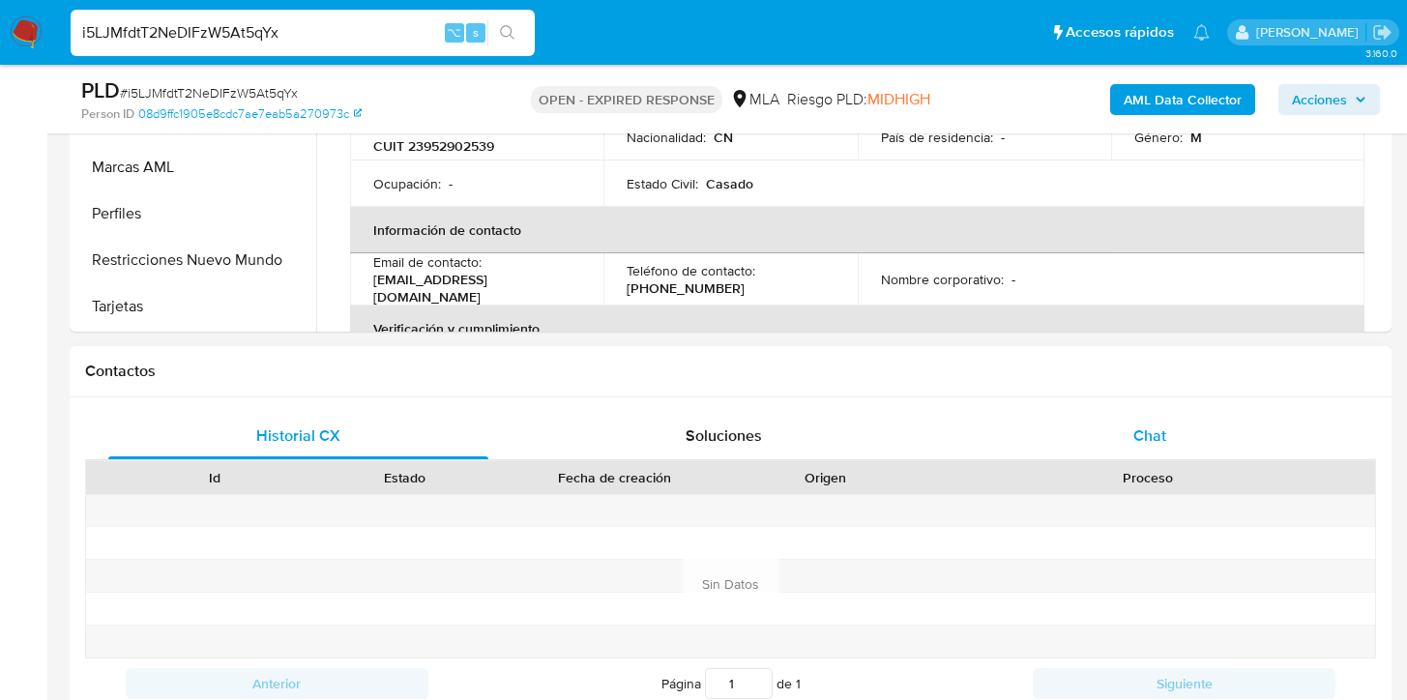
click at [1160, 413] on div "Chat" at bounding box center [1150, 436] width 380 height 46
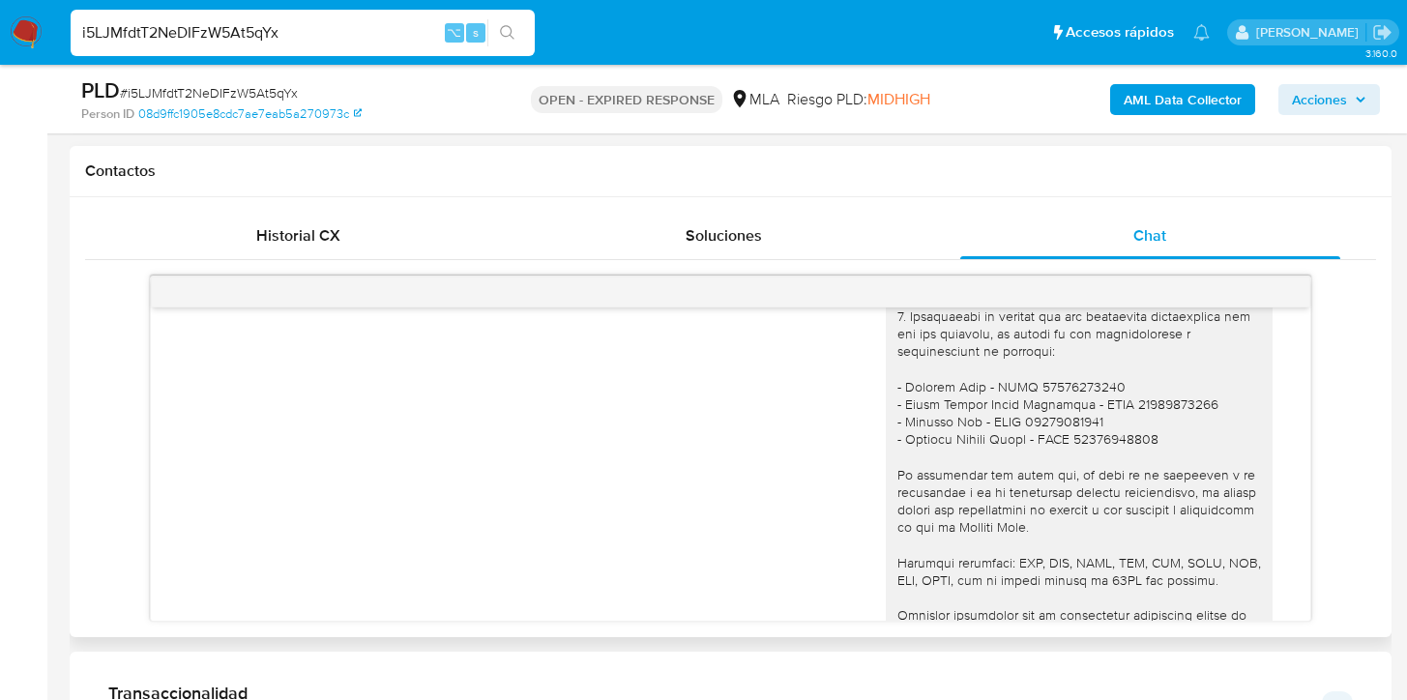
scroll to position [2231, 0]
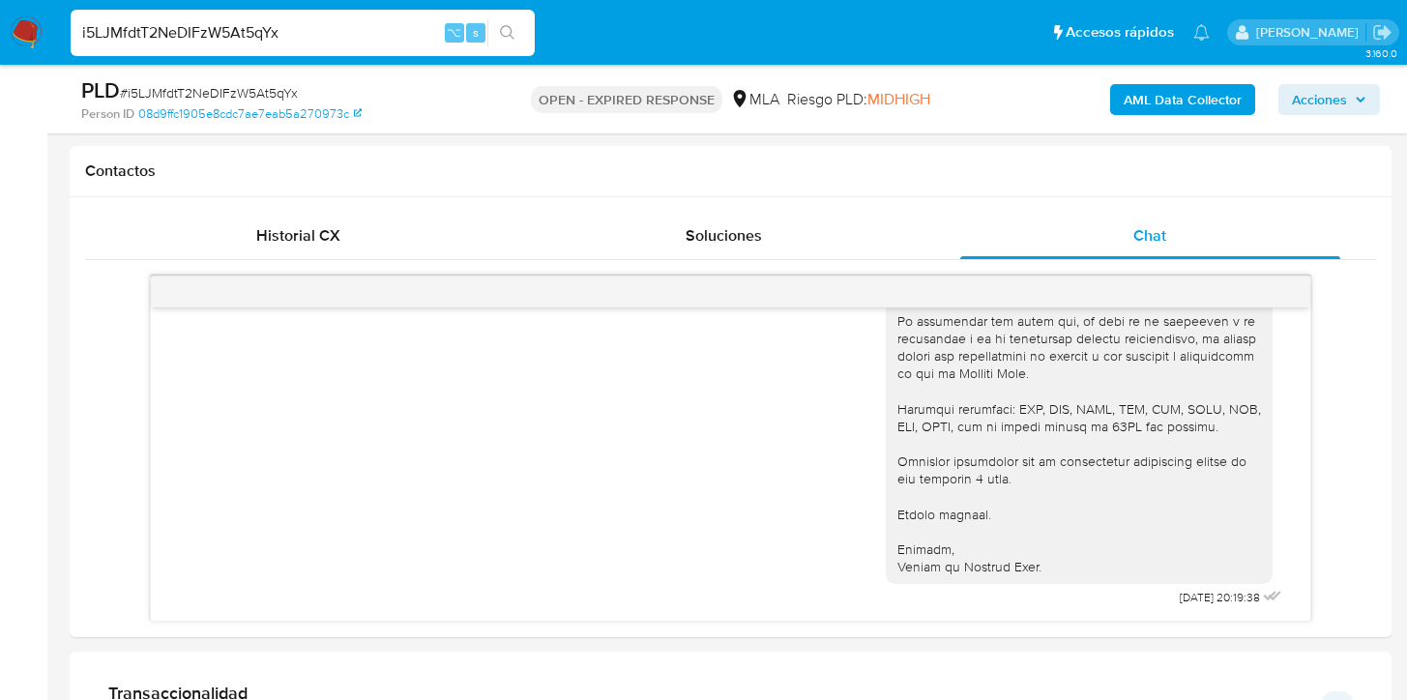
click at [244, 44] on input "i5LJMfdtT2NeDIFzW5At5qYx" at bounding box center [303, 32] width 464 height 25
paste input "THudLKylKVdealMAVEsT3xup"
type input "THudLKylKVdealMAVEsT3xup"
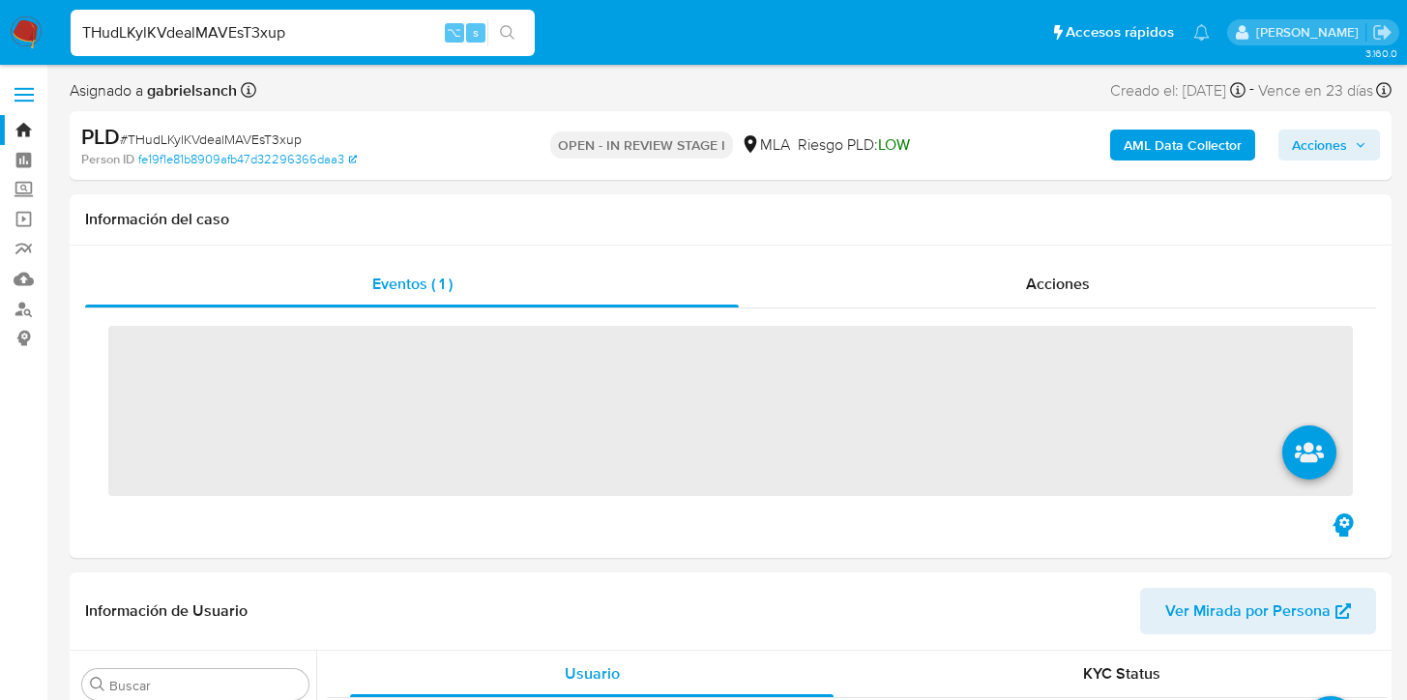
scroll to position [804, 0]
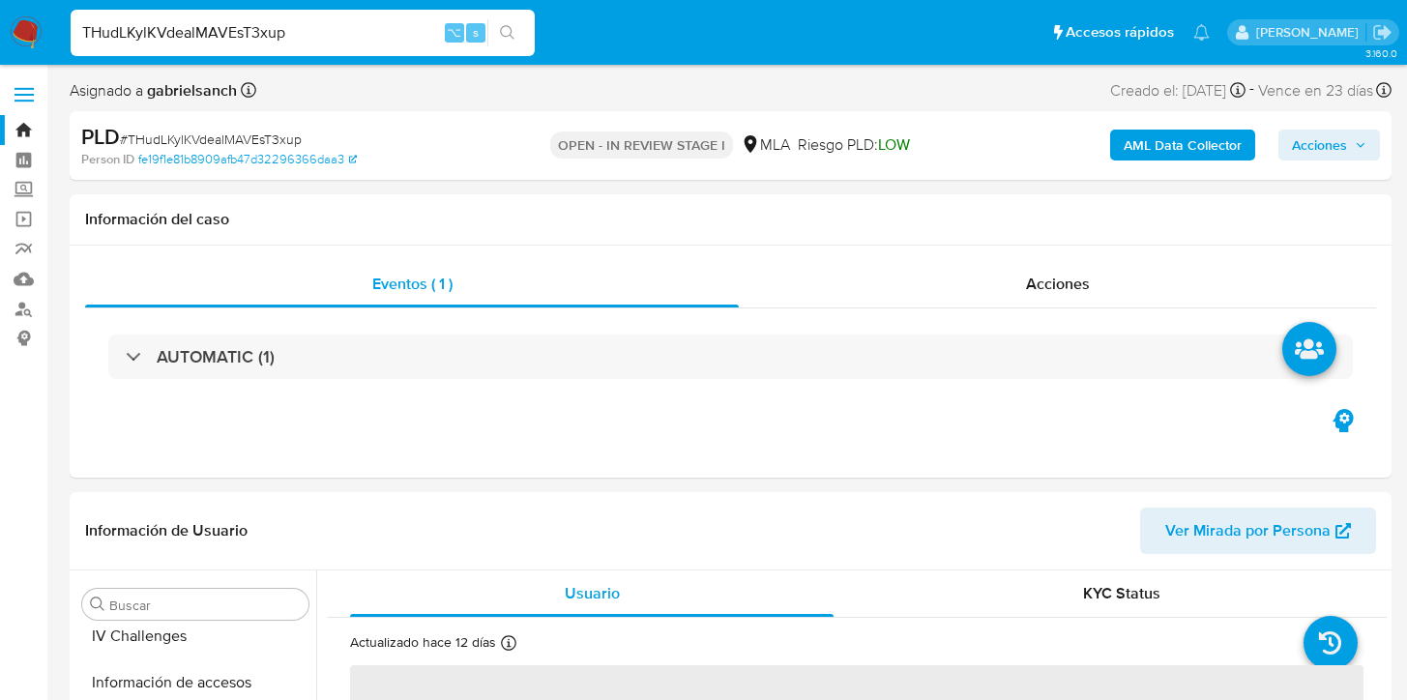
select select "10"
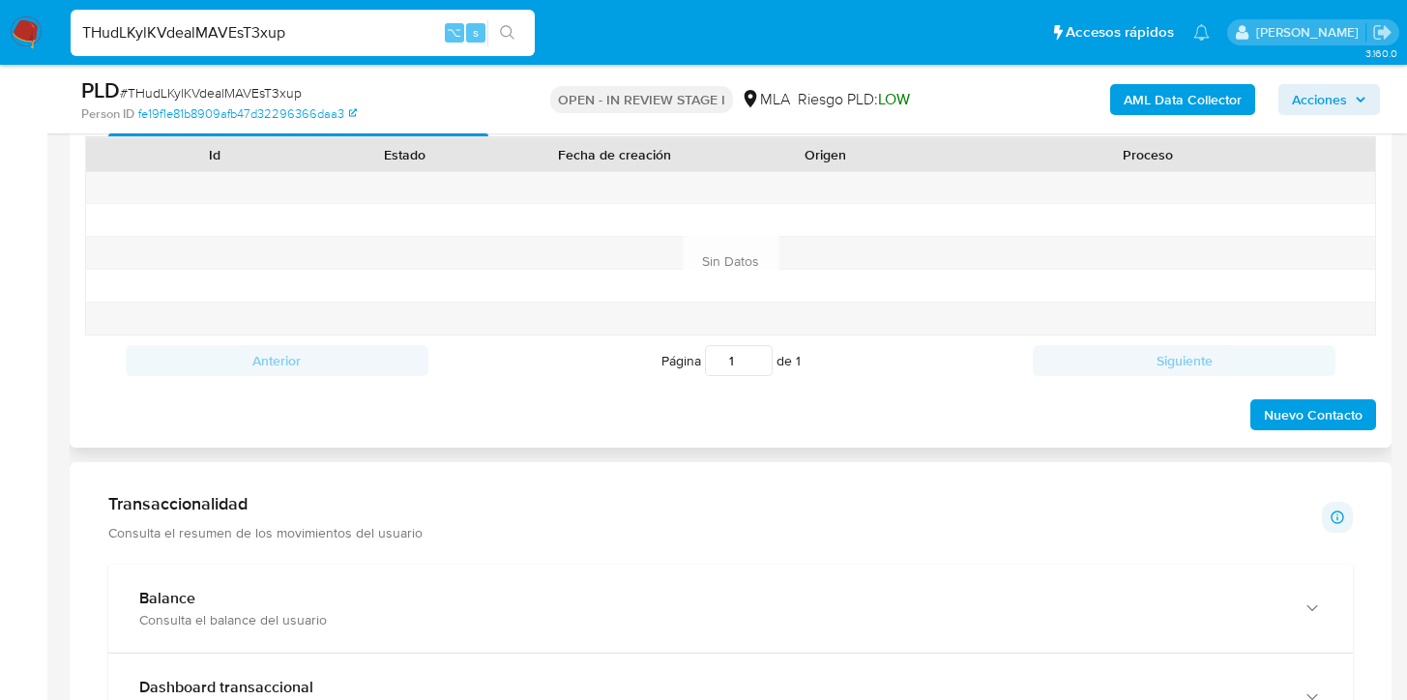
scroll to position [785, 0]
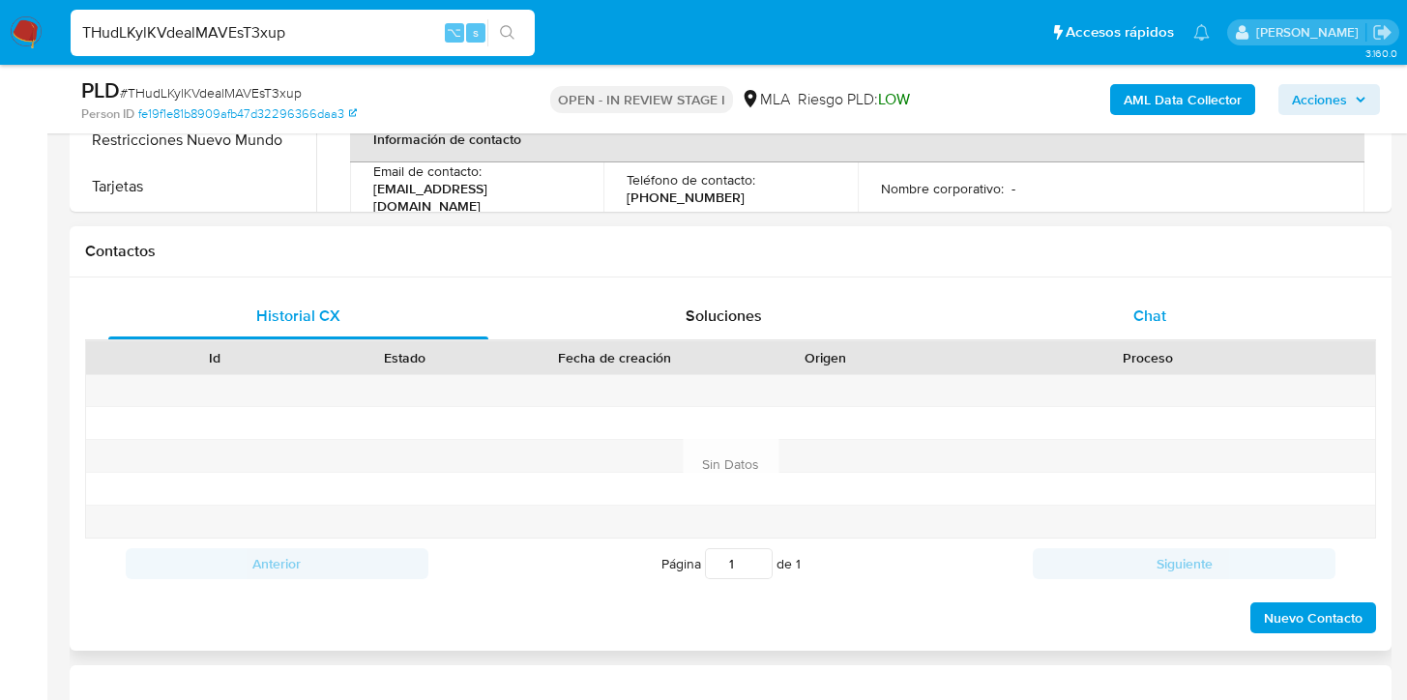
click at [1152, 306] on span "Chat" at bounding box center [1150, 316] width 33 height 22
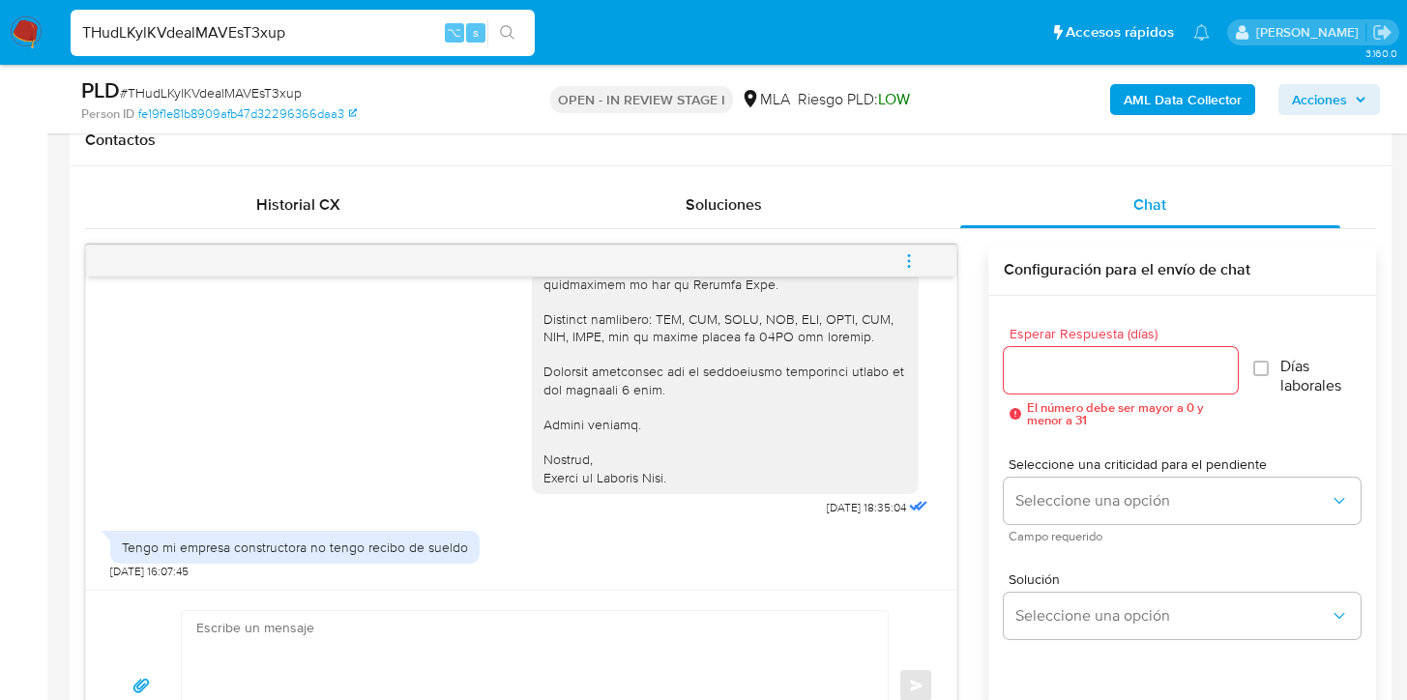
scroll to position [900, 0]
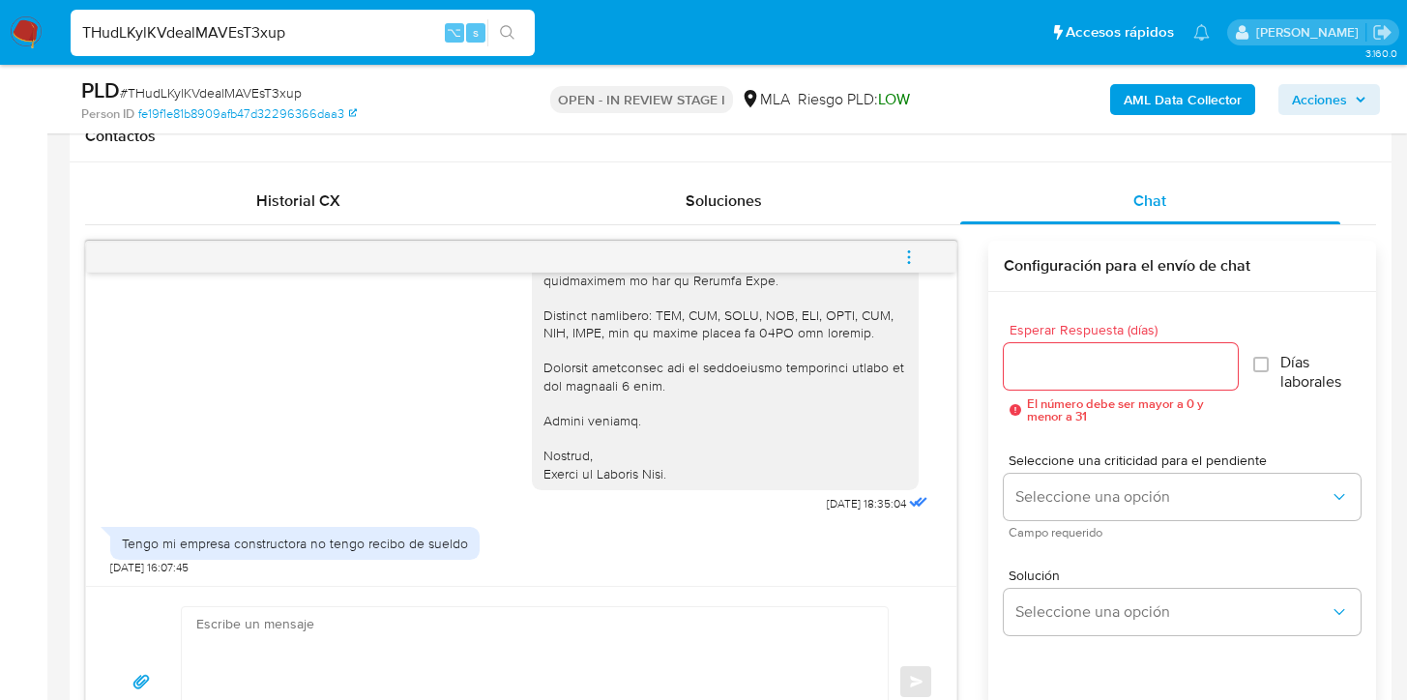
click at [233, 30] on input "THudLKylKVdealMAVEsT3xup" at bounding box center [303, 32] width 464 height 25
paste input "b11raPID3Ekchml34CXWNoad"
type input "b11raPID3Ekchml34CXWNoad"
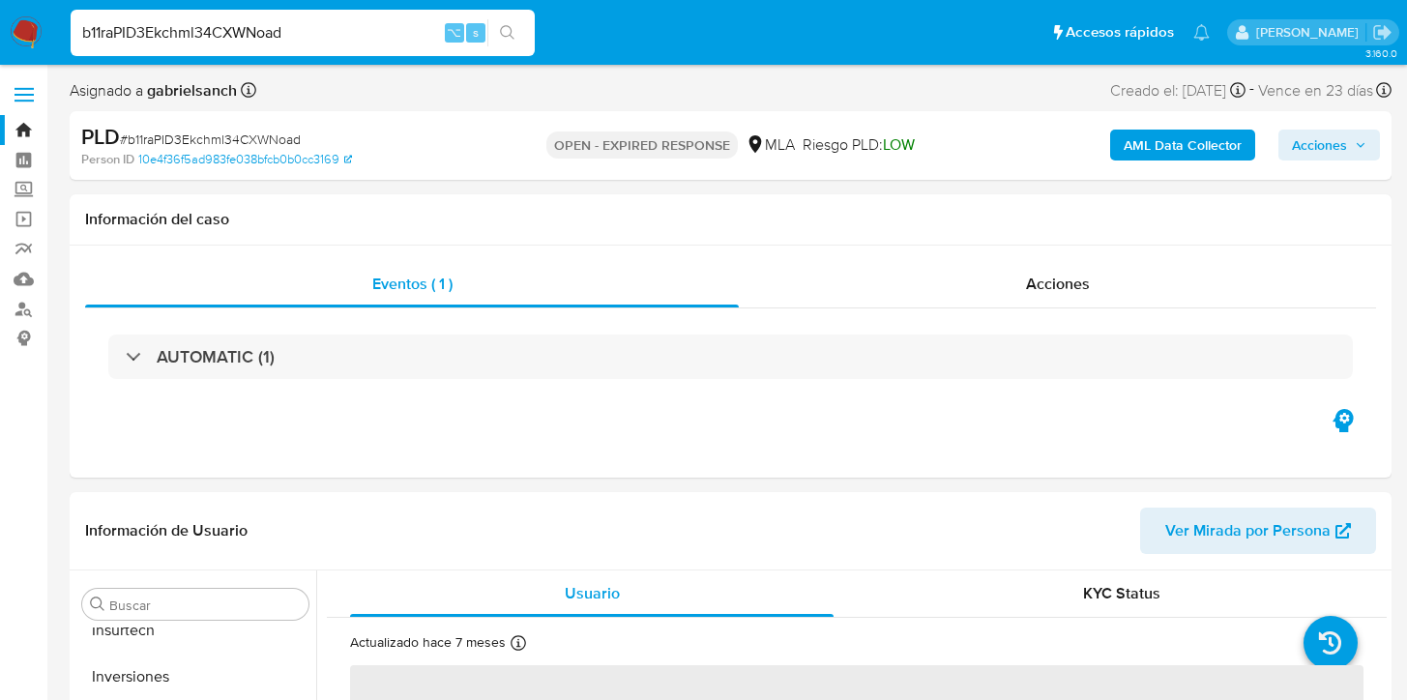
scroll to position [910, 0]
select select "10"
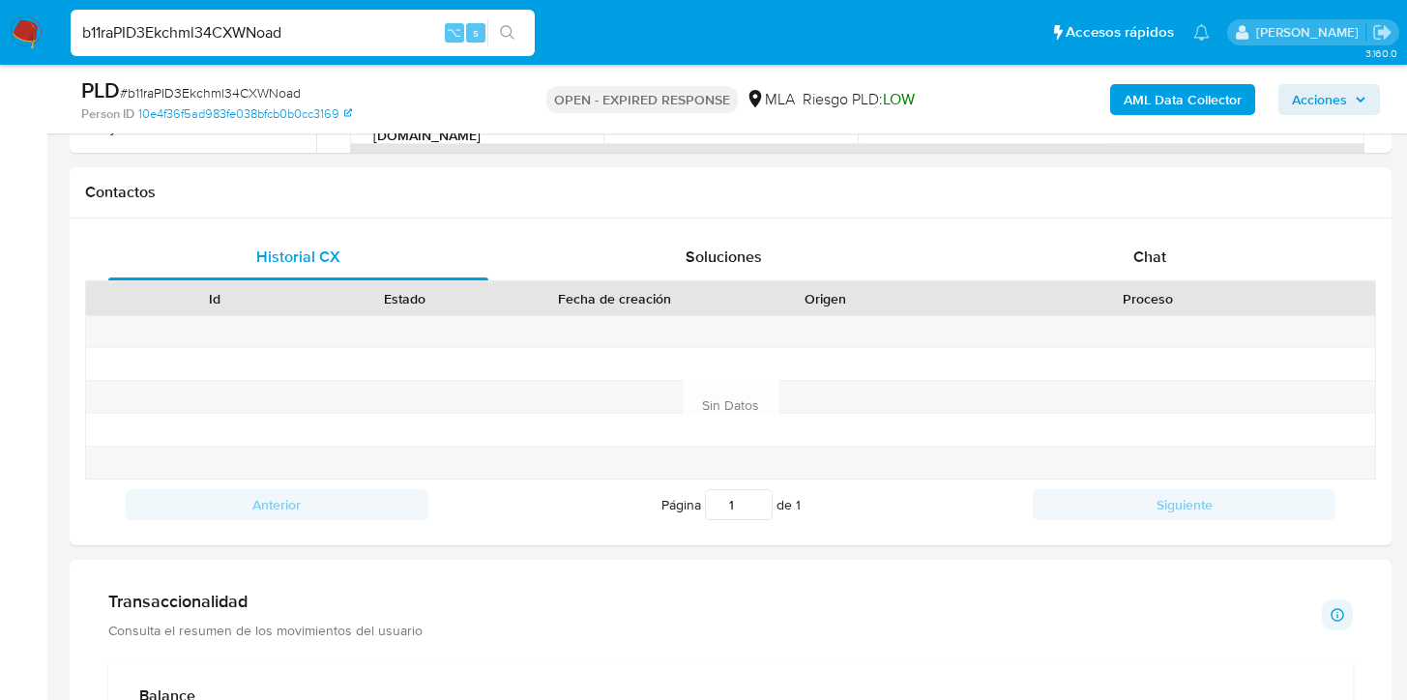
scroll to position [652, 0]
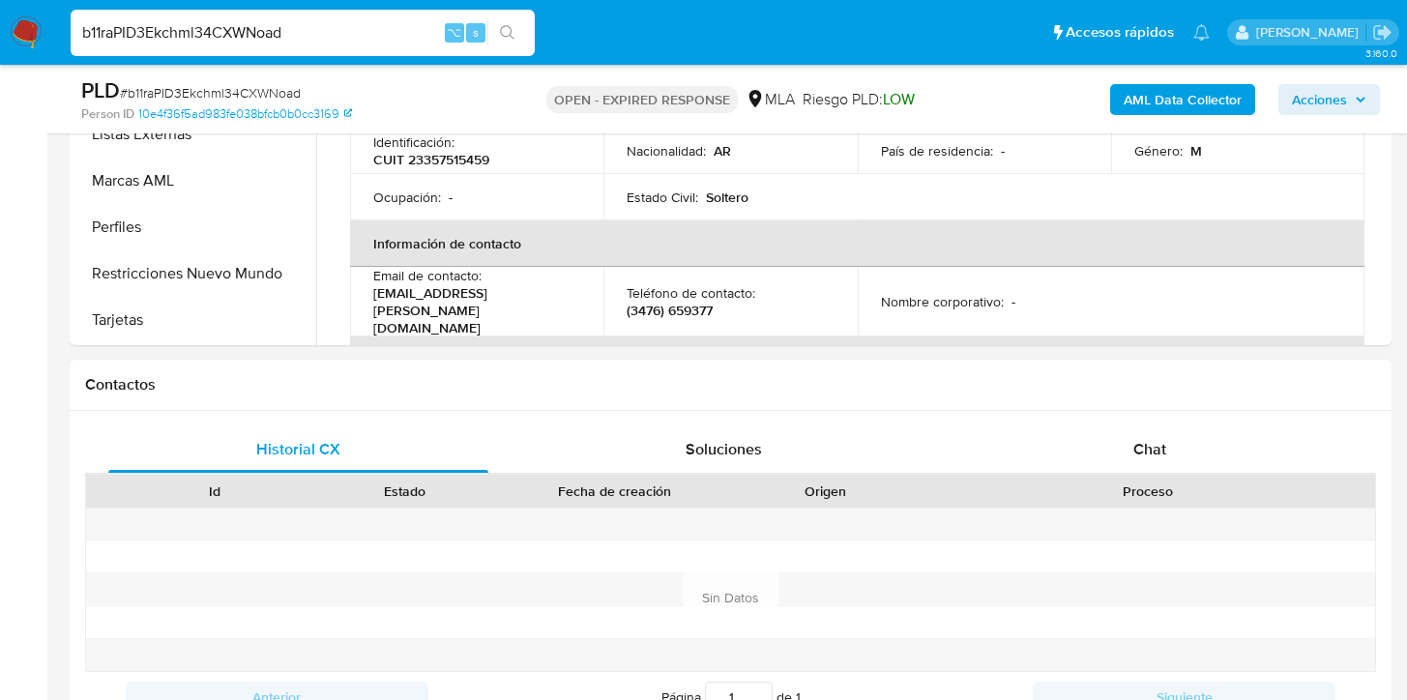
click at [1211, 422] on div "Historial CX Soluciones Chat Id Estado Fecha de creación Origen Proceso Anterio…" at bounding box center [731, 574] width 1322 height 327
click at [1207, 437] on div "Chat" at bounding box center [1150, 450] width 380 height 46
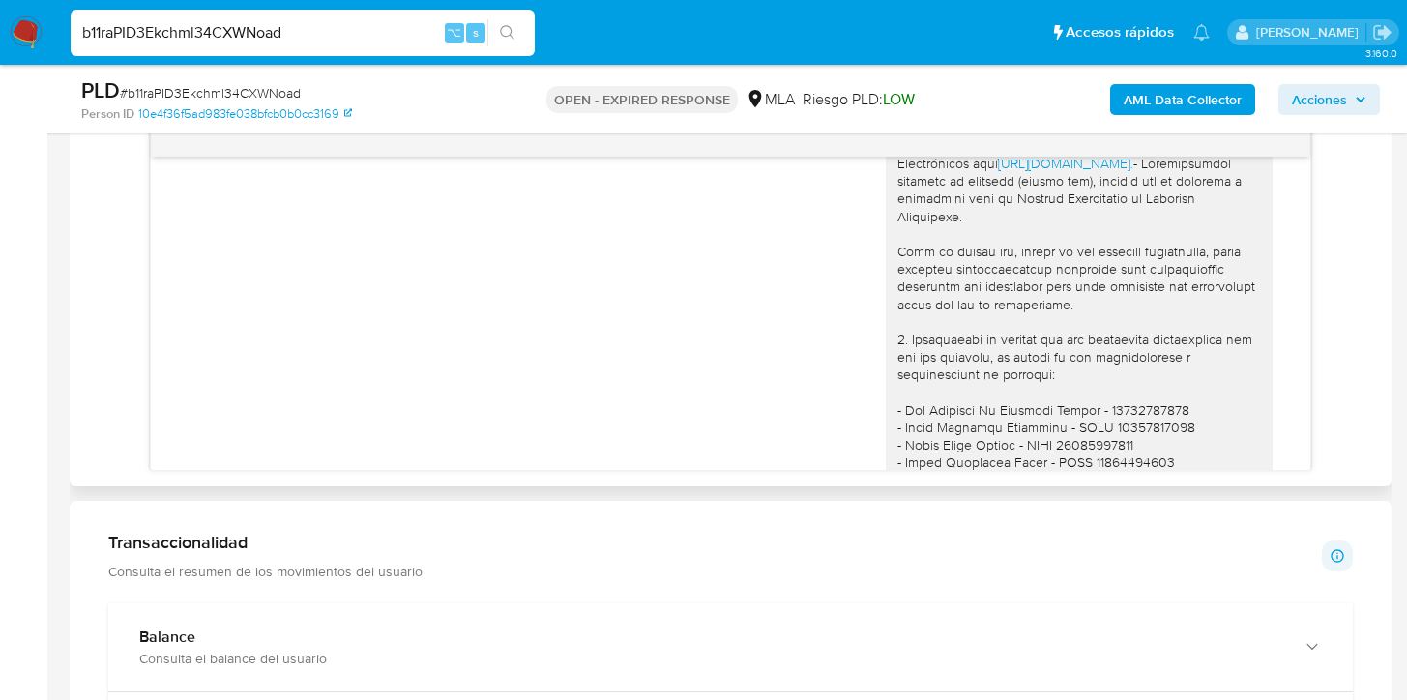
scroll to position [3260, 0]
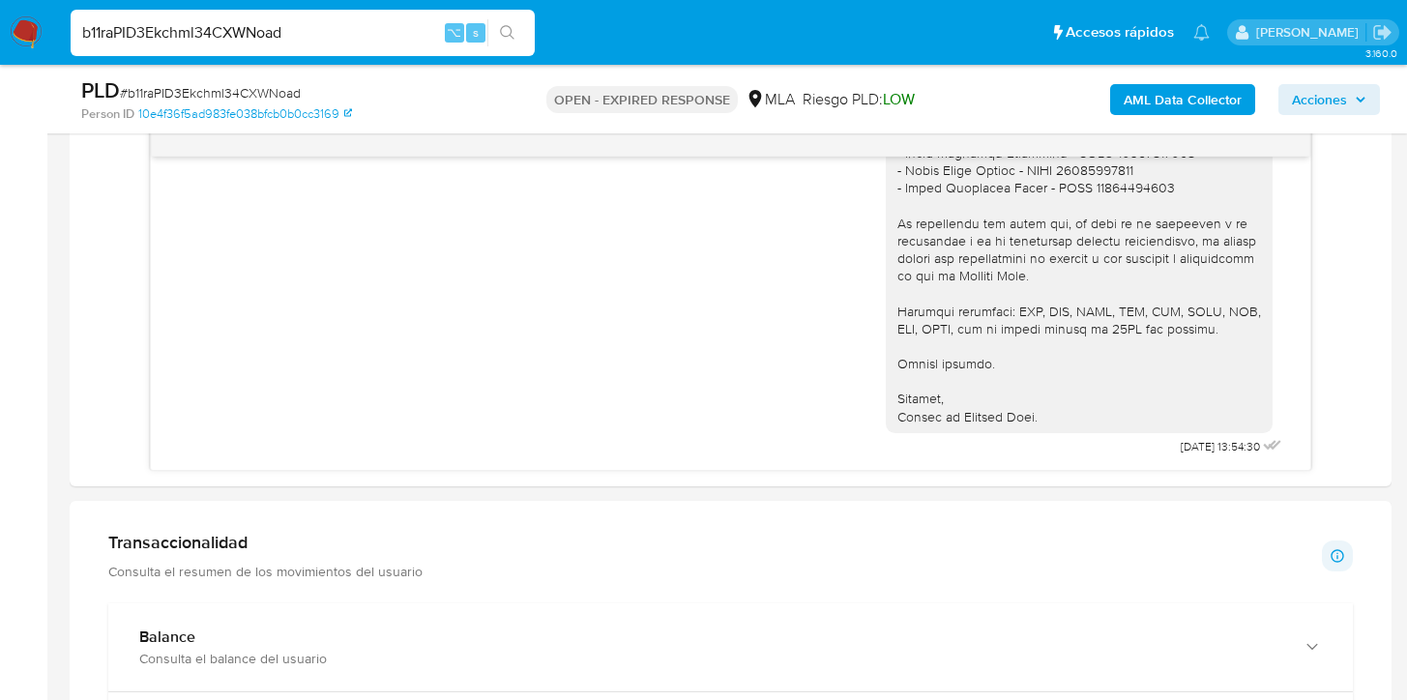
click at [222, 43] on input "b11raPID3Ekchml34CXWNoad" at bounding box center [303, 32] width 464 height 25
paste input "PFaJLwI6nz19m3o4MB02dJKD"
type input "PFaJLwI6nz19m3o4MB02dJKD"
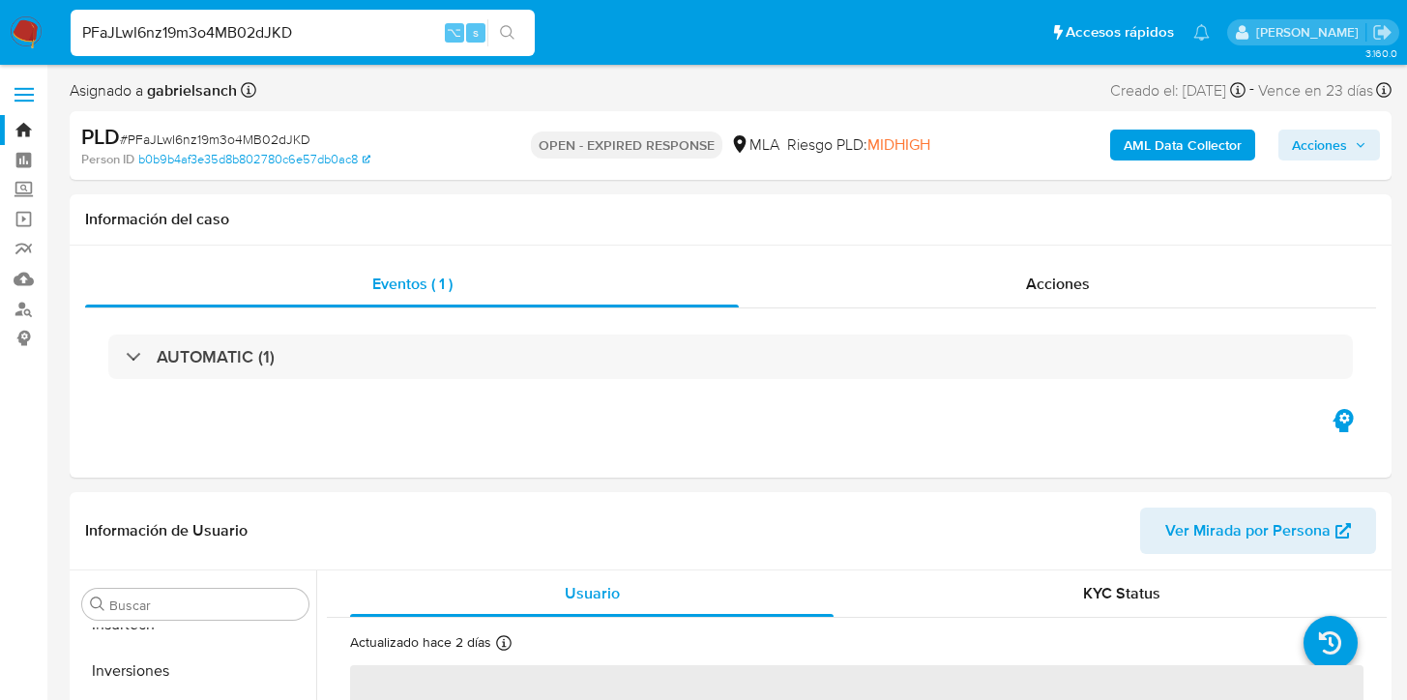
scroll to position [910, 0]
select select "10"
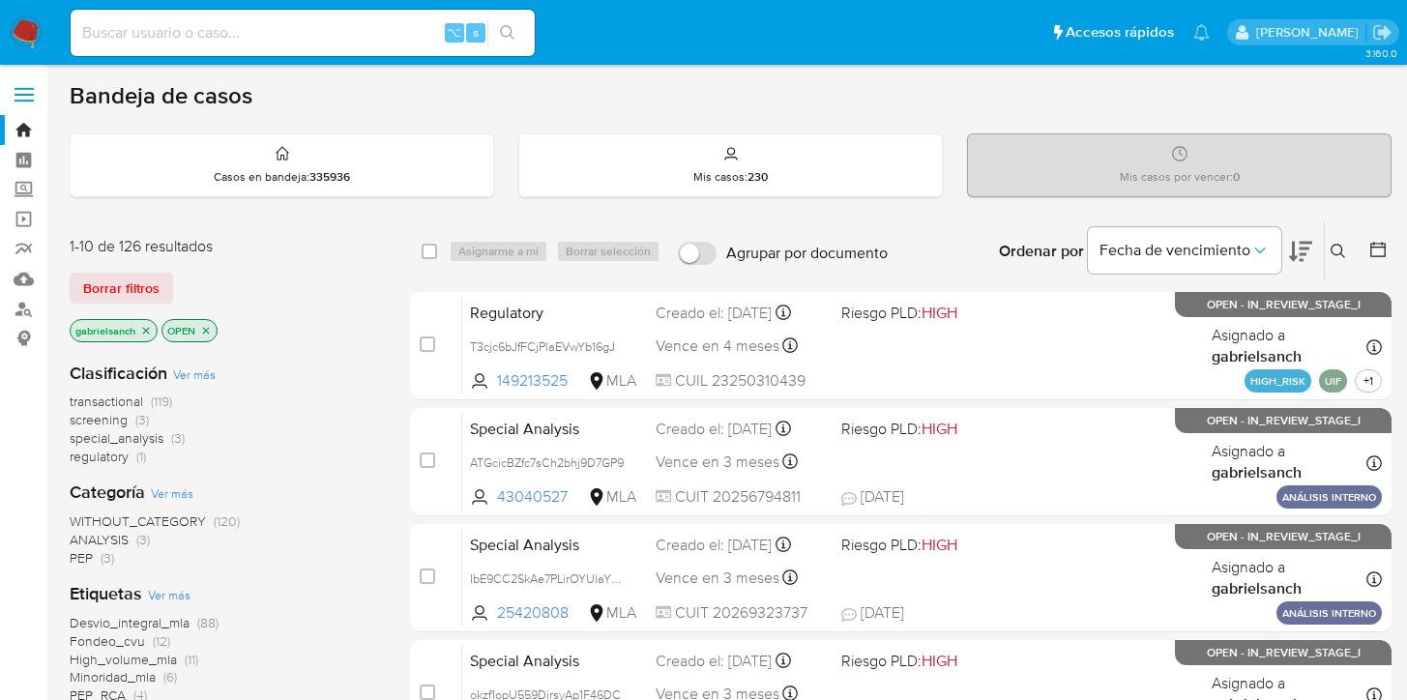
click at [1335, 253] on icon at bounding box center [1338, 251] width 15 height 15
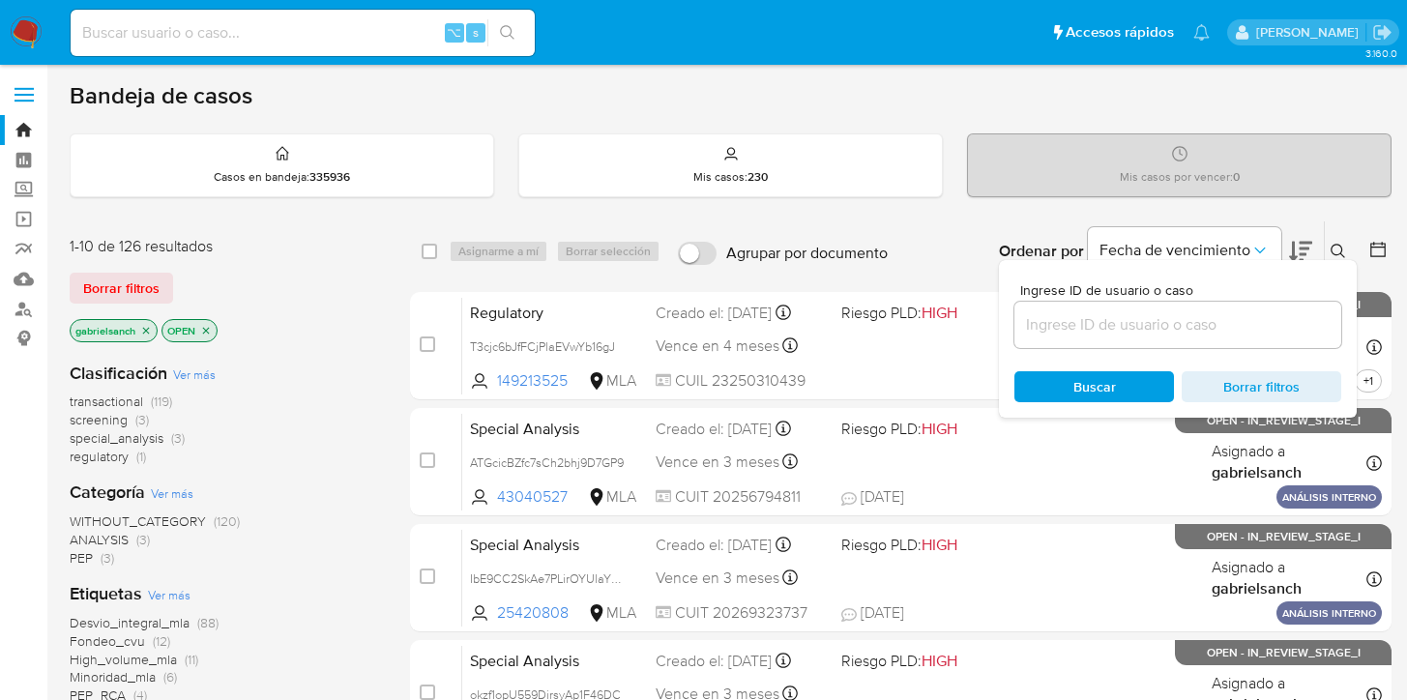
click at [1059, 330] on input at bounding box center [1178, 324] width 327 height 25
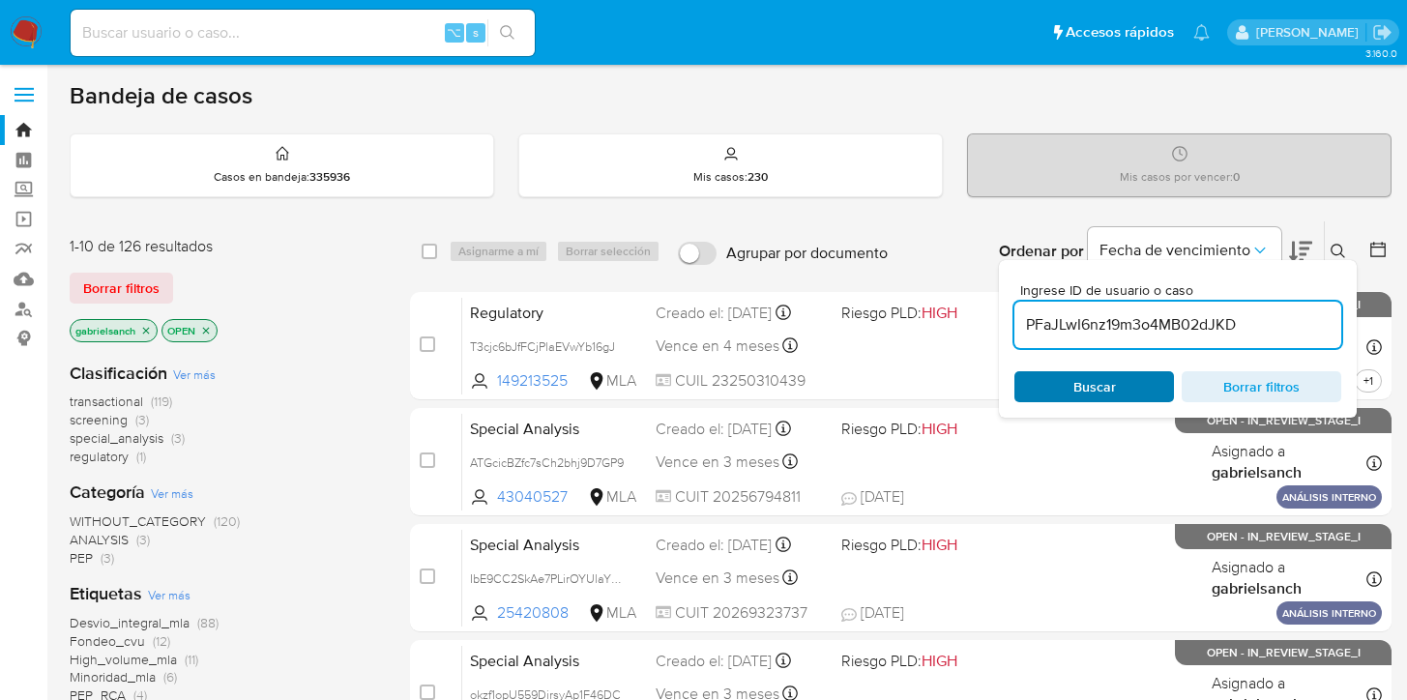
type input "PFaJLwI6nz19m3o4MB02dJKD"
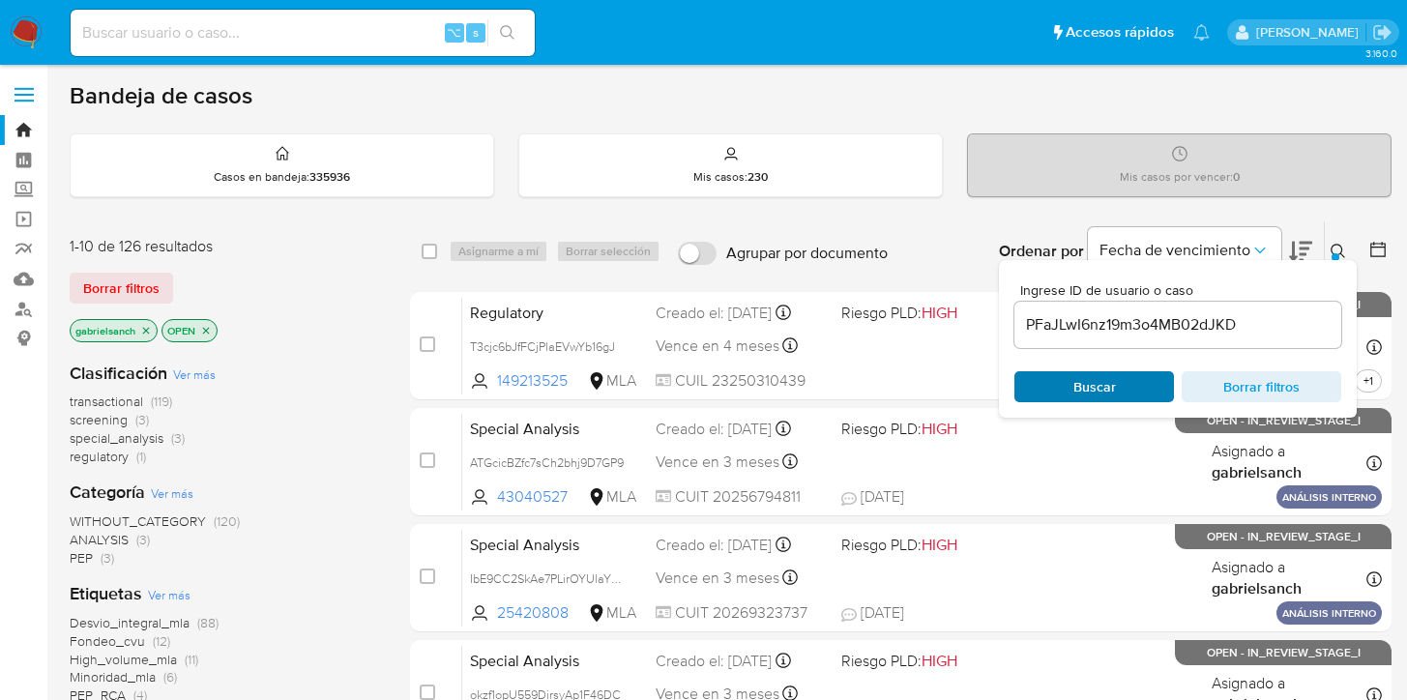
click at [1075, 382] on span "Buscar" at bounding box center [1095, 386] width 43 height 31
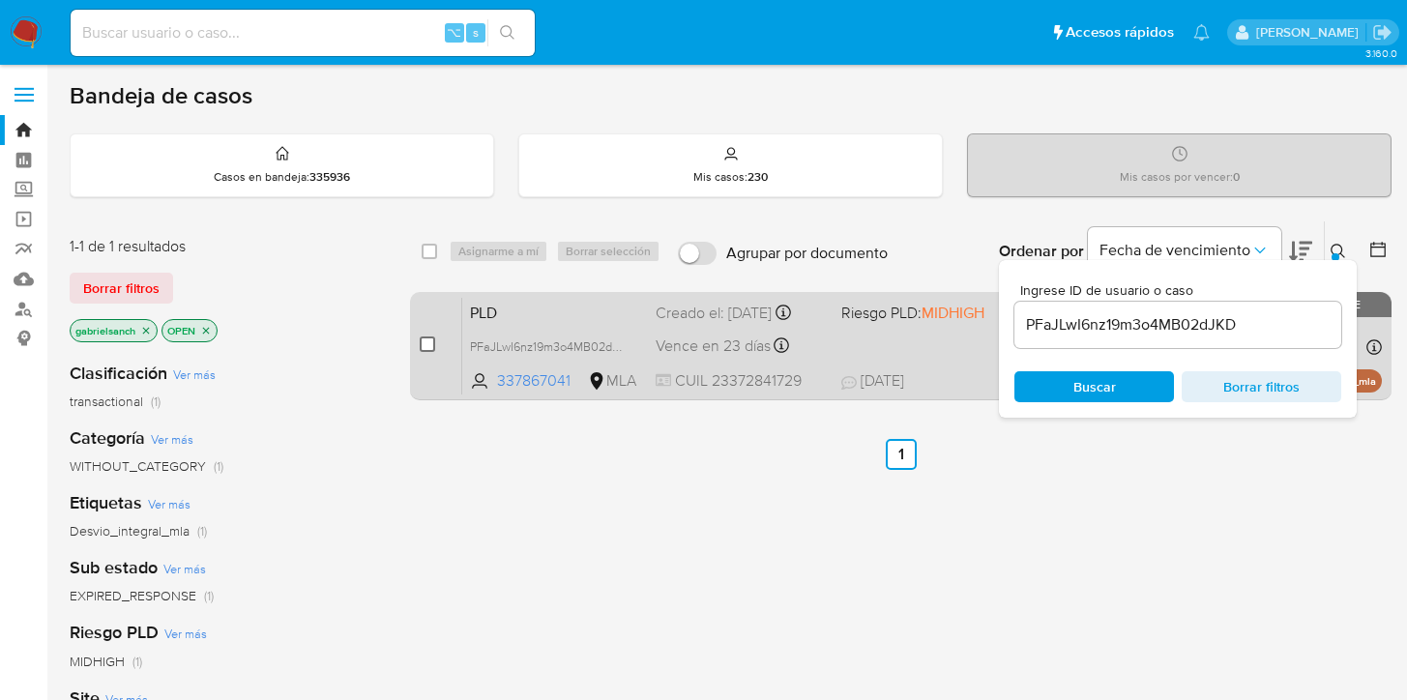
click at [424, 342] on input "checkbox" at bounding box center [427, 344] width 15 height 15
checkbox input "true"
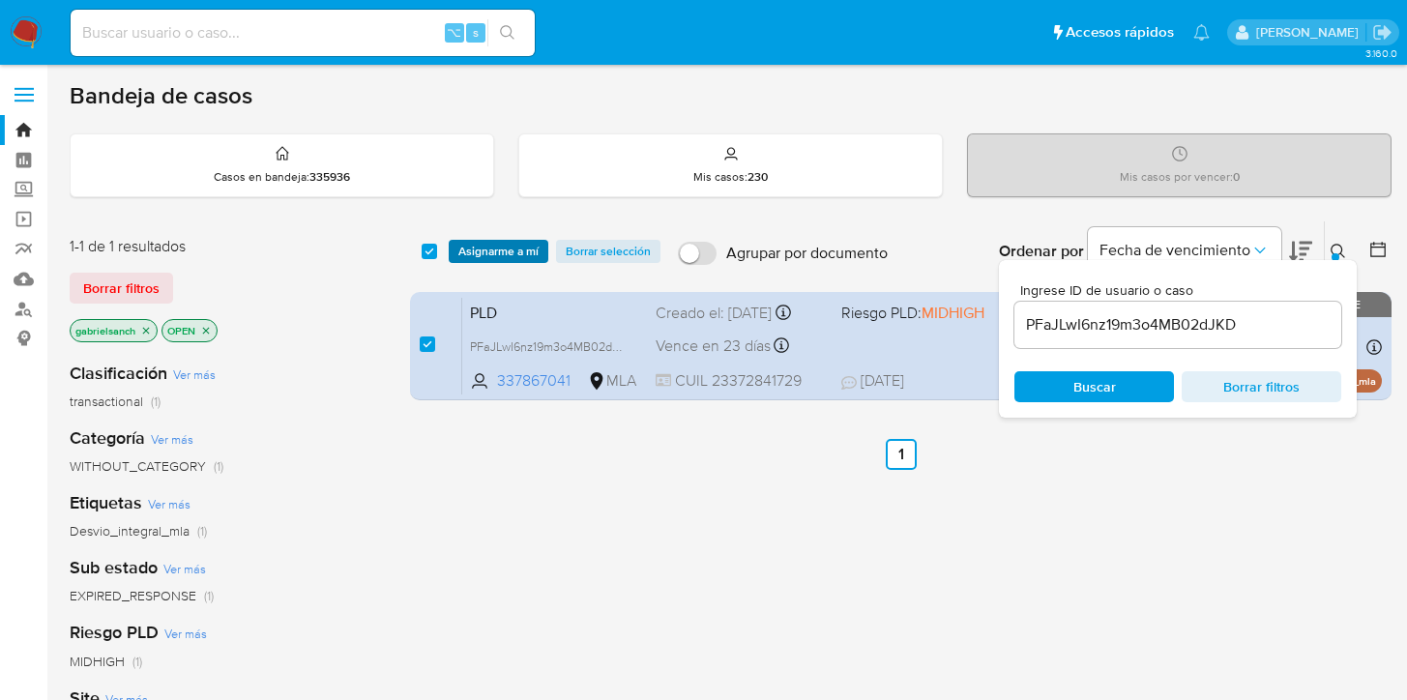
click at [506, 250] on span "Asignarme a mí" at bounding box center [498, 251] width 80 height 19
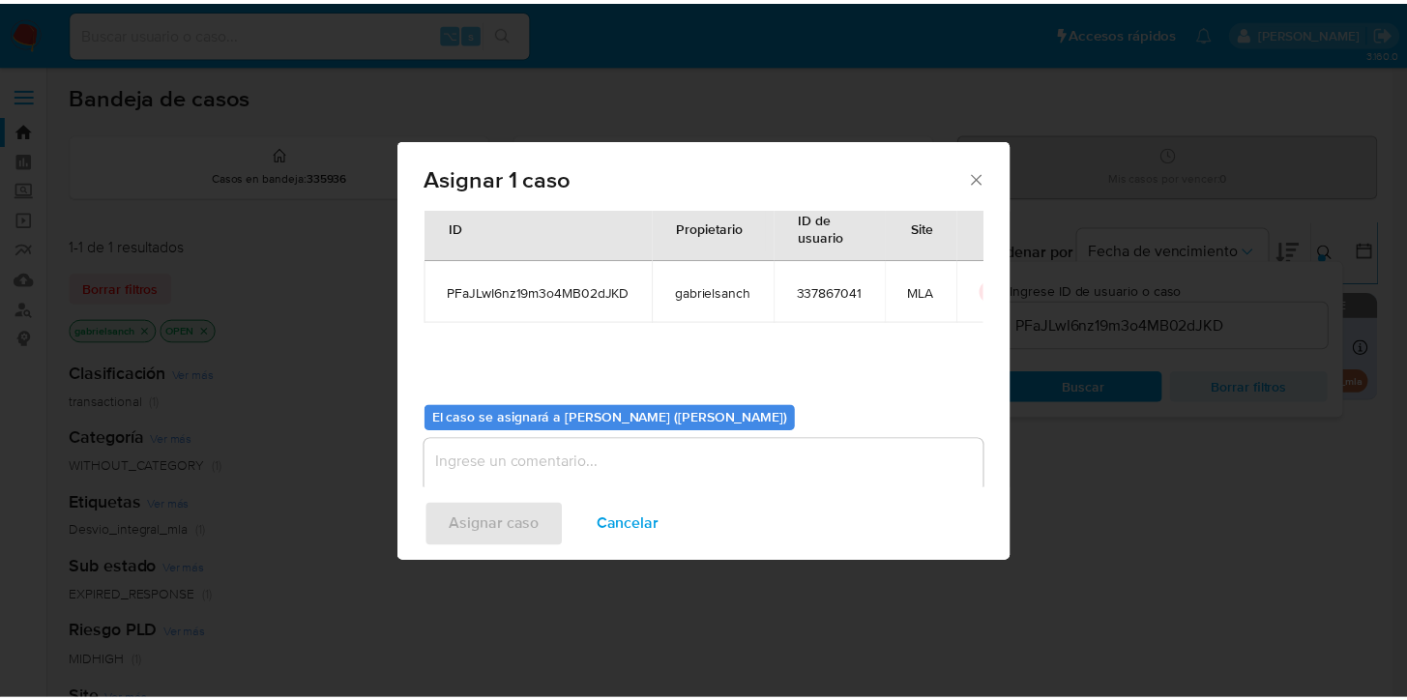
scroll to position [100, 0]
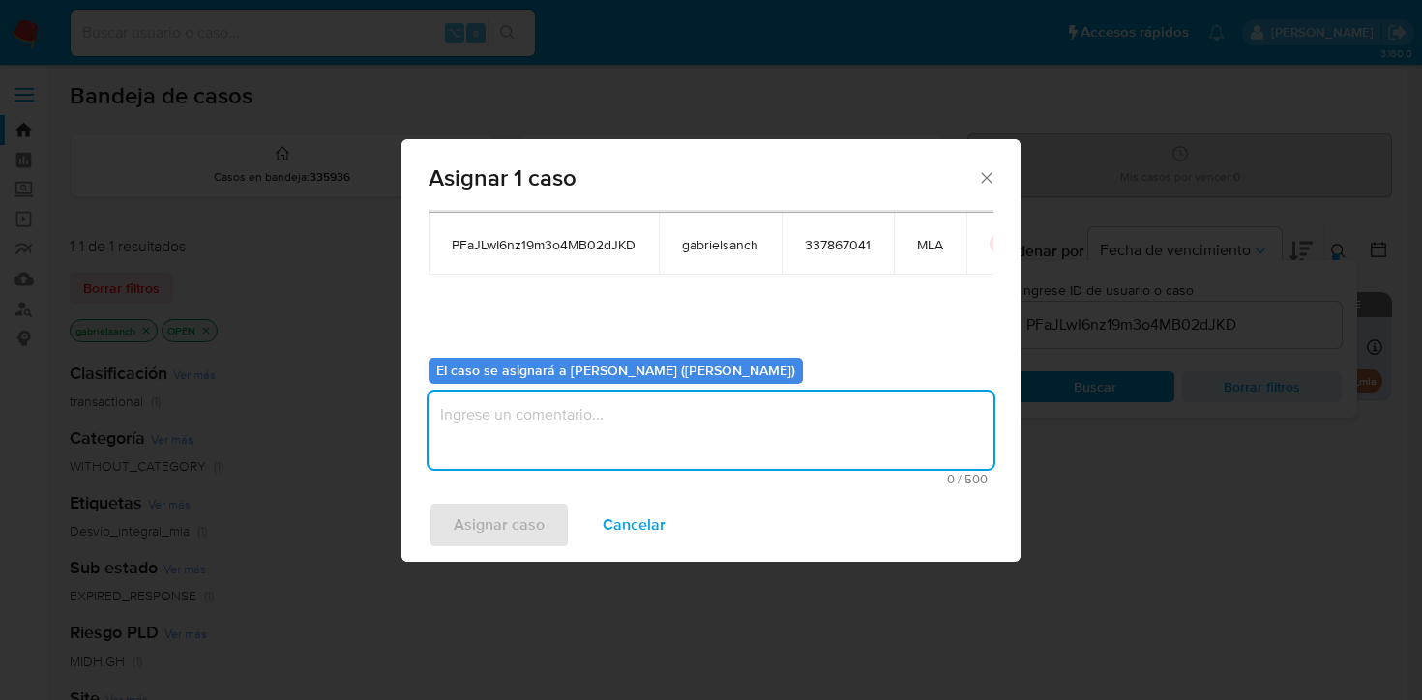
click at [876, 414] on textarea "assign-modal" at bounding box center [710, 430] width 565 height 77
type textarea "Análisis"
click at [529, 543] on span "Asignar caso" at bounding box center [499, 525] width 91 height 43
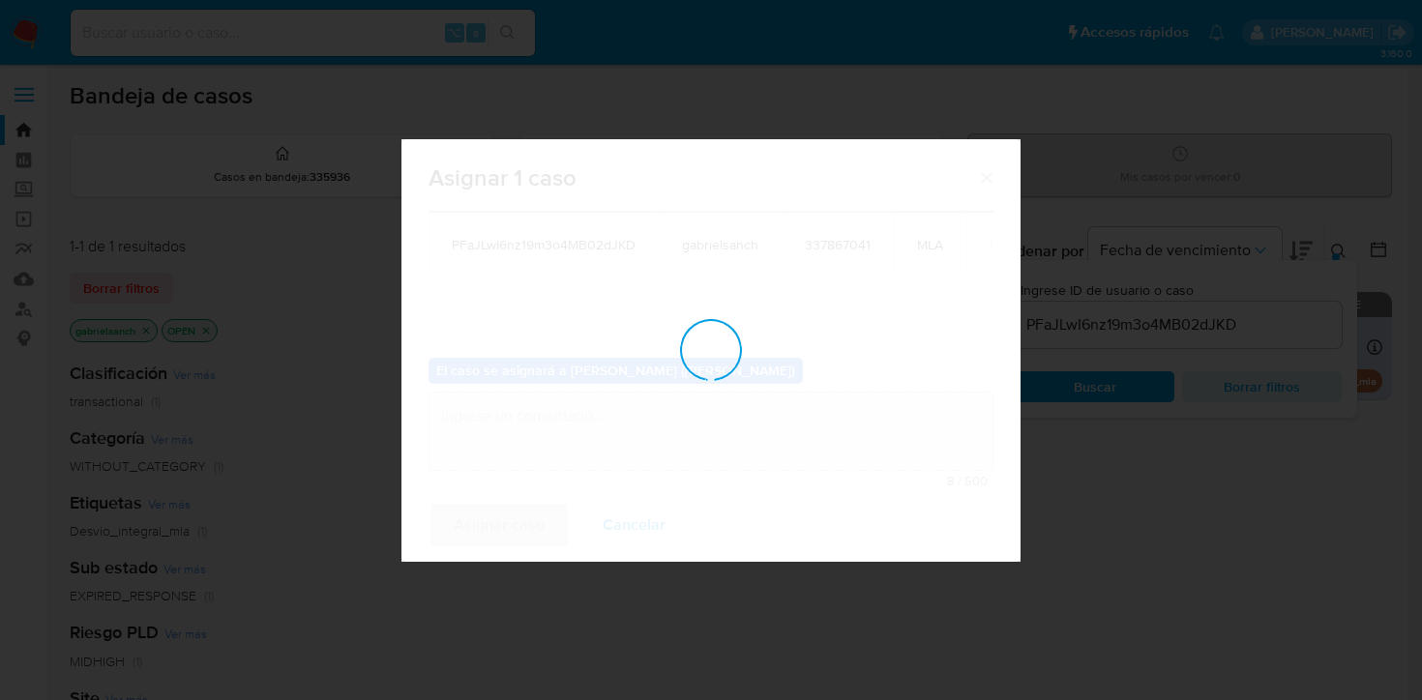
checkbox input "false"
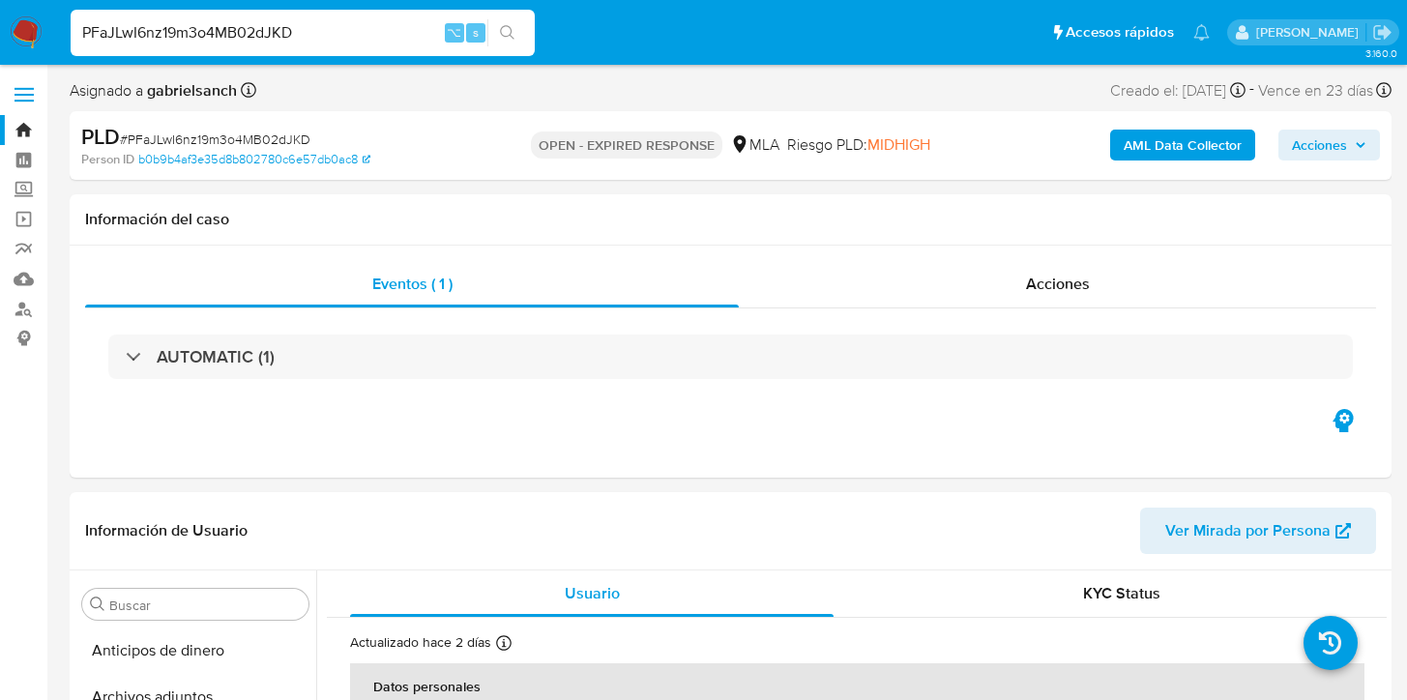
select select "10"
